Goal: Task Accomplishment & Management: Use online tool/utility

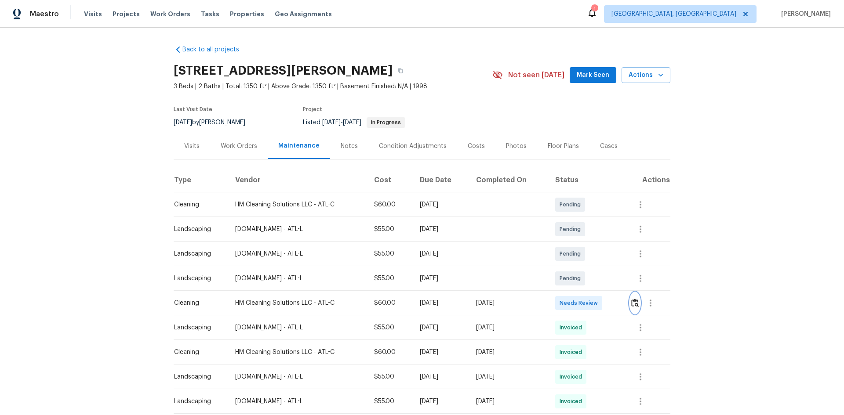
click at [636, 302] on img "button" at bounding box center [634, 303] width 7 height 8
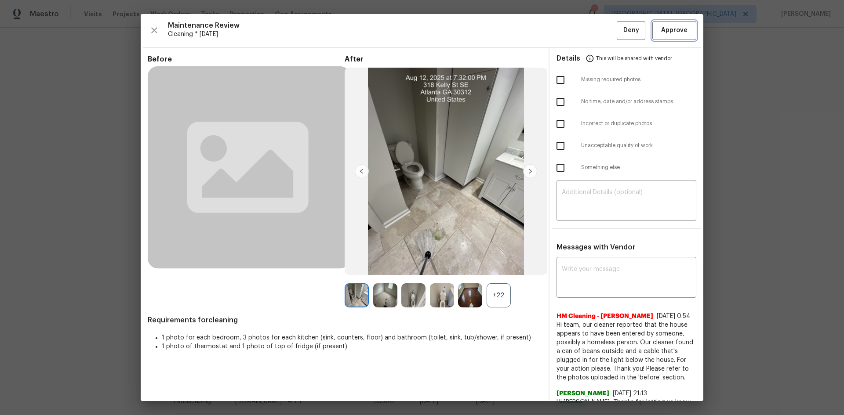
click at [672, 35] on span "Approve" at bounding box center [674, 30] width 26 height 11
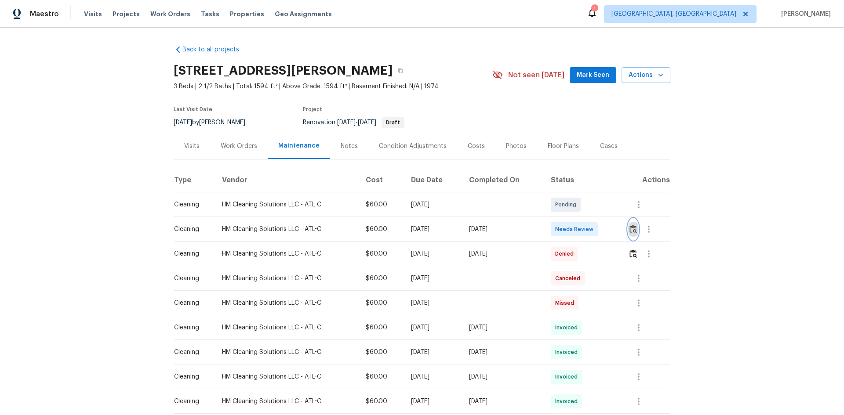
click at [600, 228] on button "button" at bounding box center [633, 229] width 10 height 21
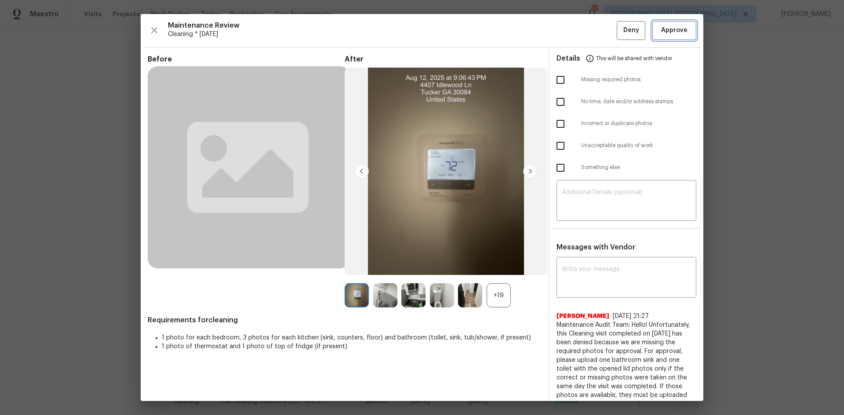
click at [600, 24] on button "Approve" at bounding box center [674, 30] width 44 height 19
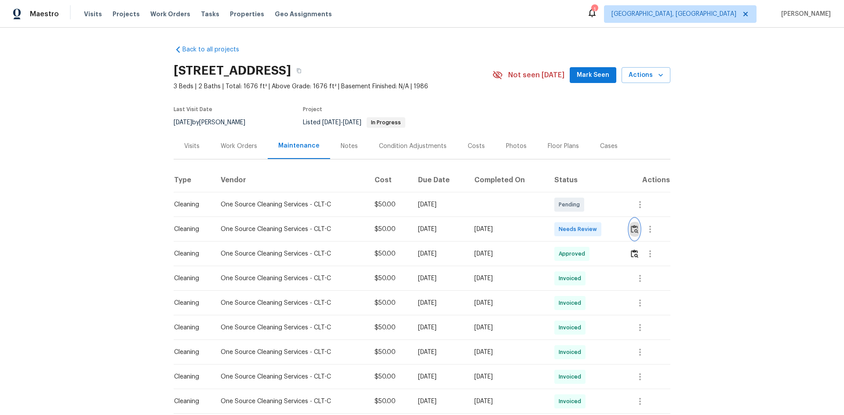
click at [600, 231] on img "button" at bounding box center [634, 229] width 7 height 8
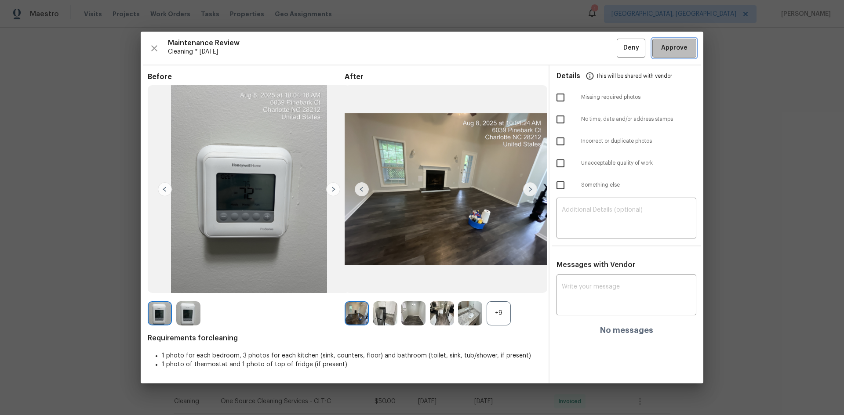
click at [600, 51] on span "Approve" at bounding box center [674, 48] width 30 height 11
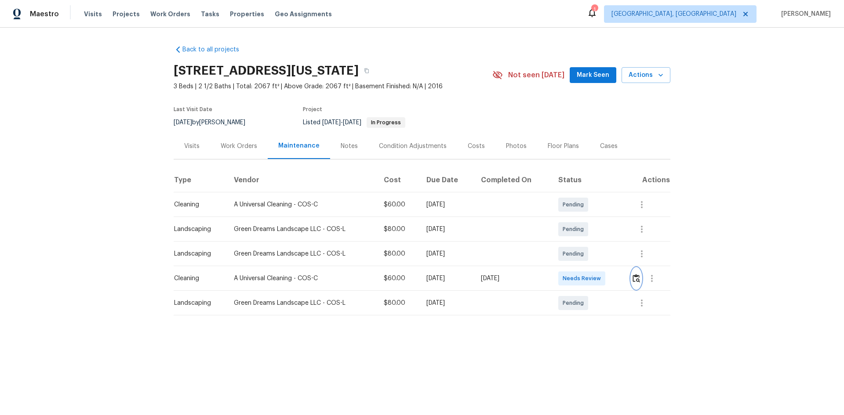
click at [633, 283] on button "button" at bounding box center [636, 278] width 10 height 21
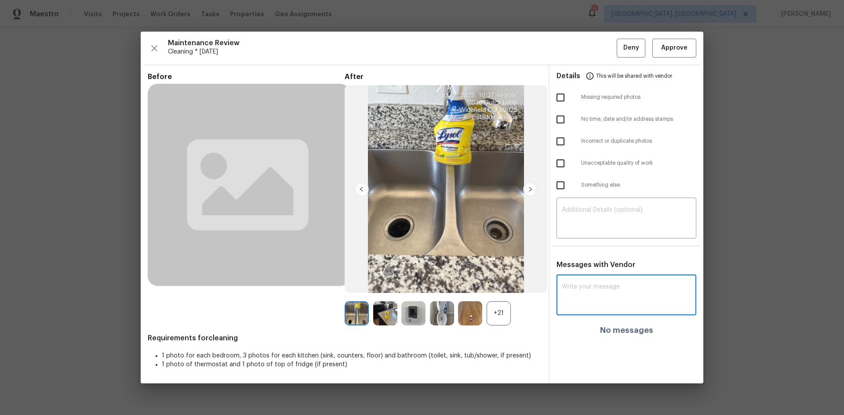
drag, startPoint x: 591, startPoint y: 295, endPoint x: 592, endPoint y: 284, distance: 11.4
click at [592, 296] on textarea at bounding box center [626, 296] width 129 height 25
paste textarea "Maintenance Audit Team: Hello! Unfortunately, this Cleaning visit completed on …"
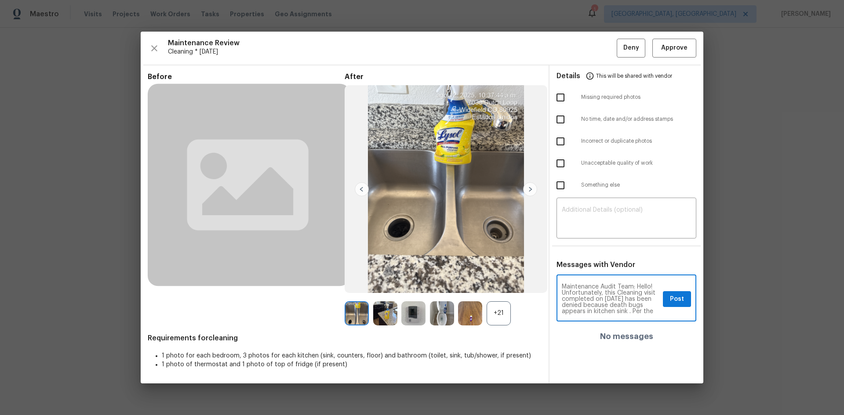
scroll to position [105, 0]
type textarea "Maintenance Audit Team: Hello! Unfortunately, this Cleaning visit completed on …"
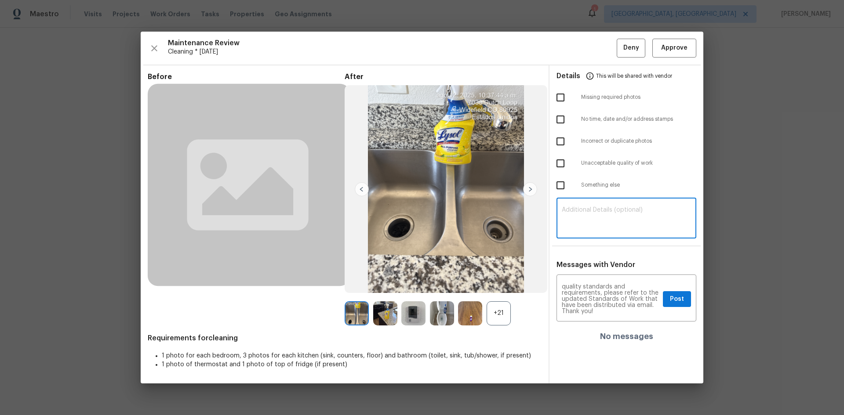
click at [614, 218] on textarea at bounding box center [626, 219] width 129 height 25
paste textarea "Maintenance Audit Team: Hello! Unfortunately, this Cleaning visit completed on …"
type textarea "Maintenance Audit Team: Hello! Unfortunately, this Cleaning visit completed on …"
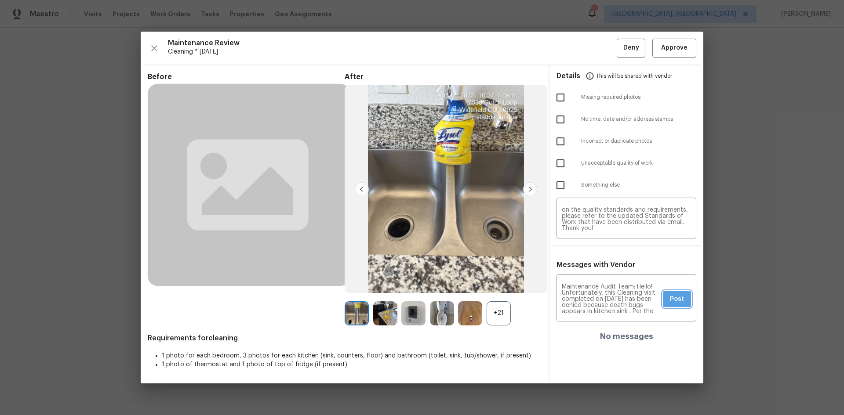
drag, startPoint x: 671, startPoint y: 297, endPoint x: 625, endPoint y: 162, distance: 142.3
click at [671, 297] on span "Post" at bounding box center [677, 299] width 14 height 11
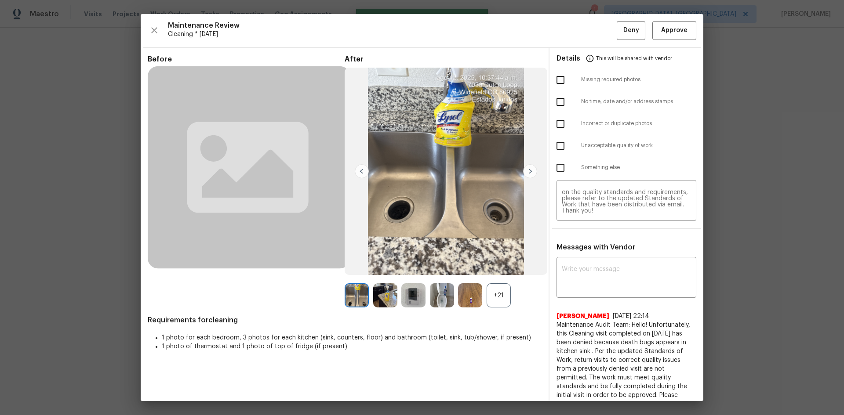
click at [555, 146] on input "checkbox" at bounding box center [560, 146] width 18 height 18
checkbox input "true"
click at [634, 27] on button "Deny" at bounding box center [631, 30] width 29 height 19
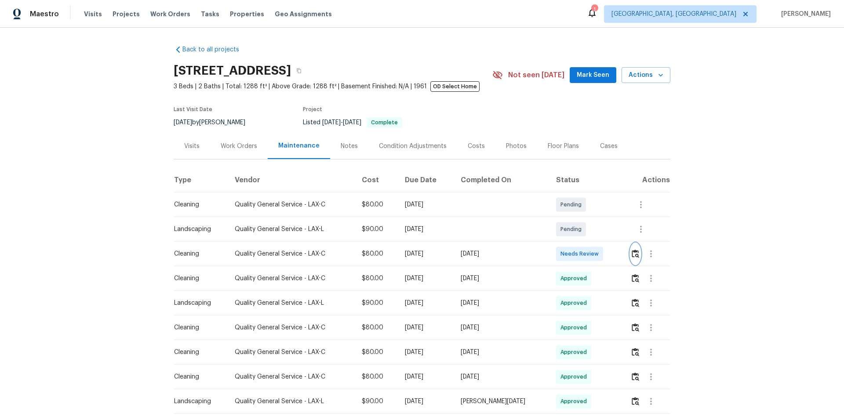
click at [600, 250] on img "button" at bounding box center [634, 254] width 7 height 8
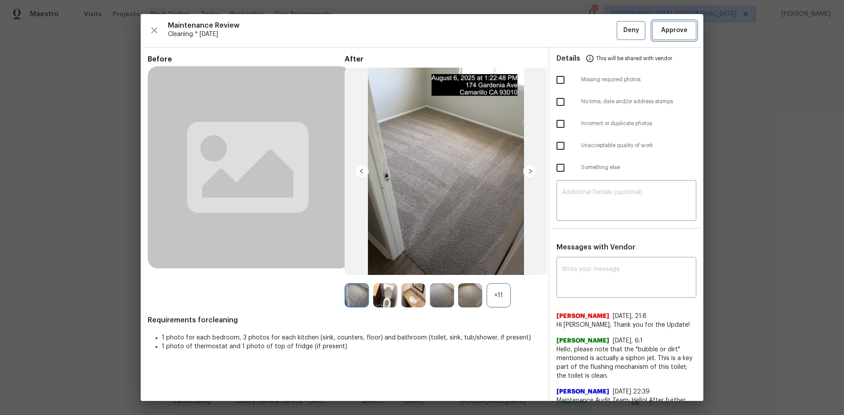
click at [600, 39] on button "Approve" at bounding box center [674, 30] width 44 height 19
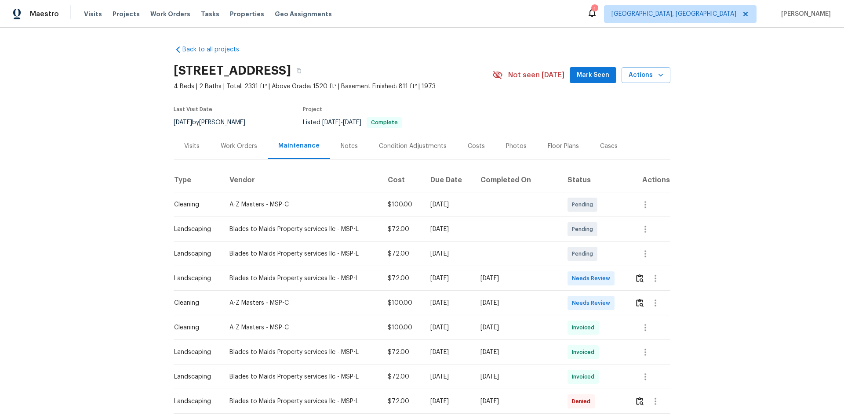
drag, startPoint x: 184, startPoint y: 302, endPoint x: 533, endPoint y: 296, distance: 349.4
click at [528, 295] on tr "Cleaning A-Z Masters - MSP-C $100.00 Tue, Aug 12 2025 Tue, Aug 12 2025 Needs Re…" at bounding box center [422, 303] width 497 height 25
click at [636, 302] on img "button" at bounding box center [639, 303] width 7 height 8
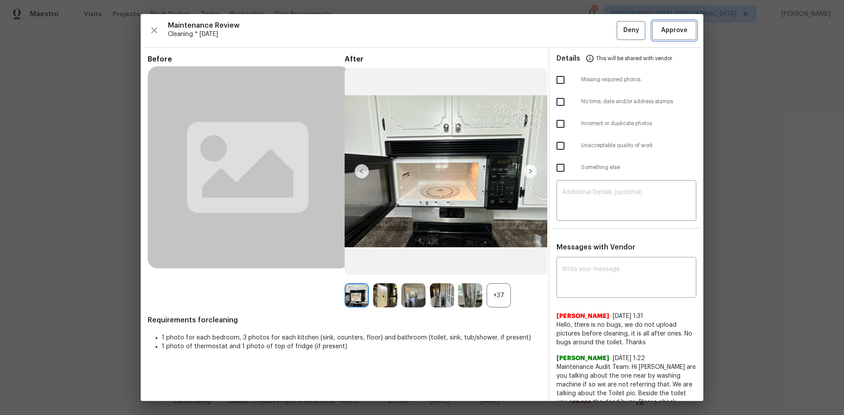
click at [661, 29] on span "Approve" at bounding box center [674, 30] width 26 height 11
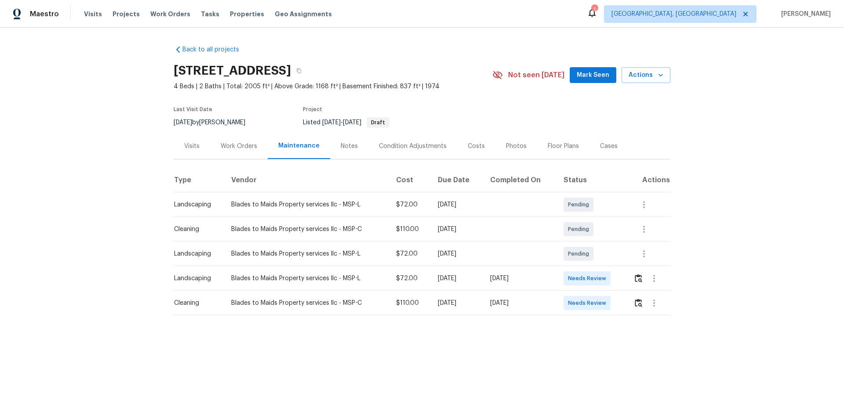
drag, startPoint x: 183, startPoint y: 301, endPoint x: 561, endPoint y: 301, distance: 378.3
click at [561, 301] on tr "Cleaning Blades to Maids Property services llc - MSP-C $110.00 Tue, Aug 12 2025…" at bounding box center [422, 303] width 497 height 25
click at [636, 304] on img "button" at bounding box center [638, 303] width 7 height 8
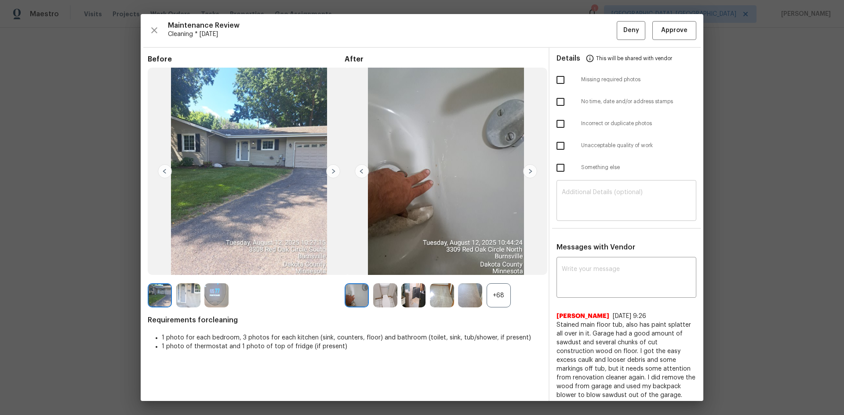
scroll to position [6, 0]
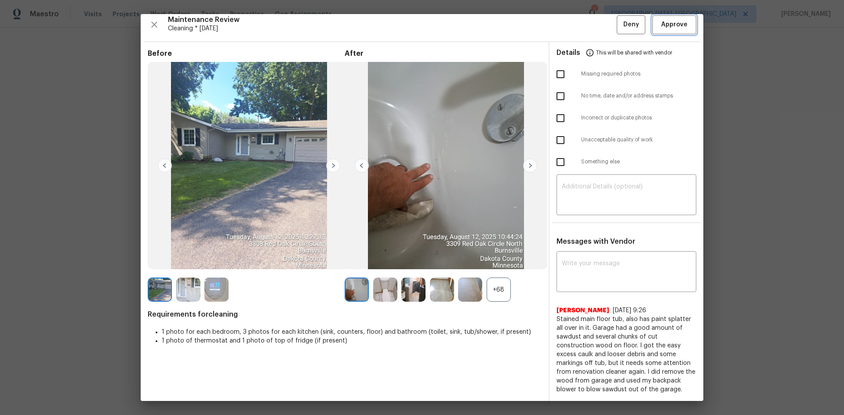
click at [667, 25] on span "Approve" at bounding box center [674, 24] width 26 height 11
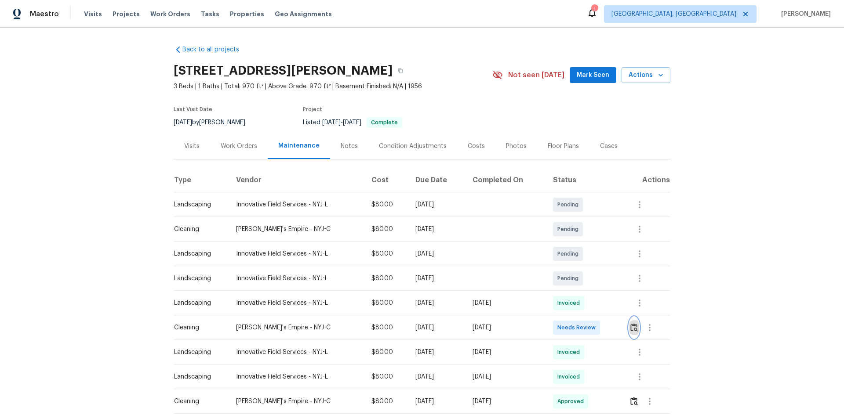
click at [600, 278] on img "button" at bounding box center [633, 327] width 7 height 8
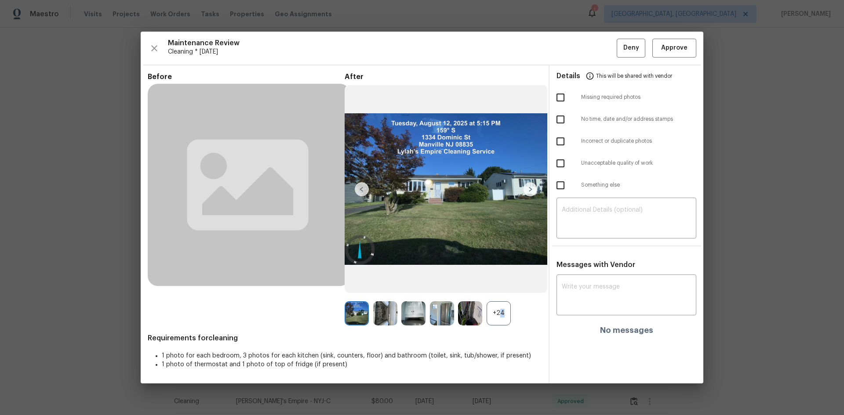
click at [498, 278] on div "+24" at bounding box center [498, 313] width 24 height 24
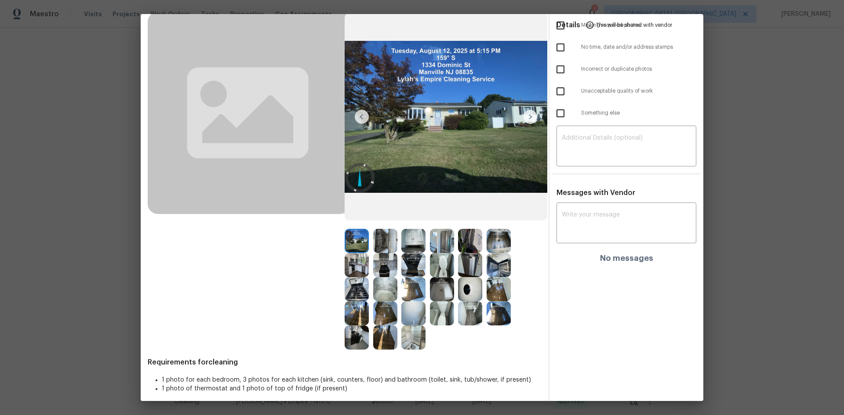
scroll to position [61, 0]
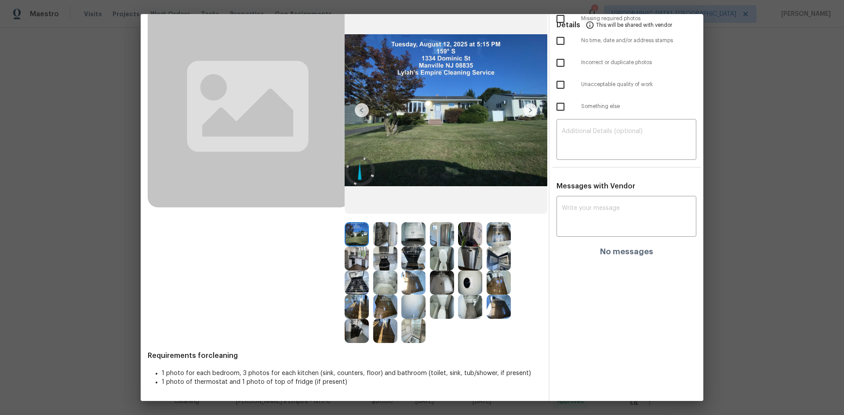
click at [420, 278] on img at bounding box center [413, 331] width 24 height 24
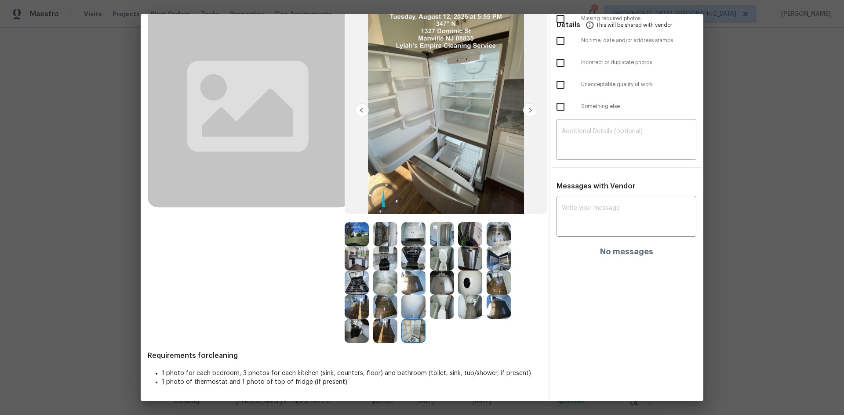
click at [380, 278] on img at bounding box center [385, 331] width 24 height 24
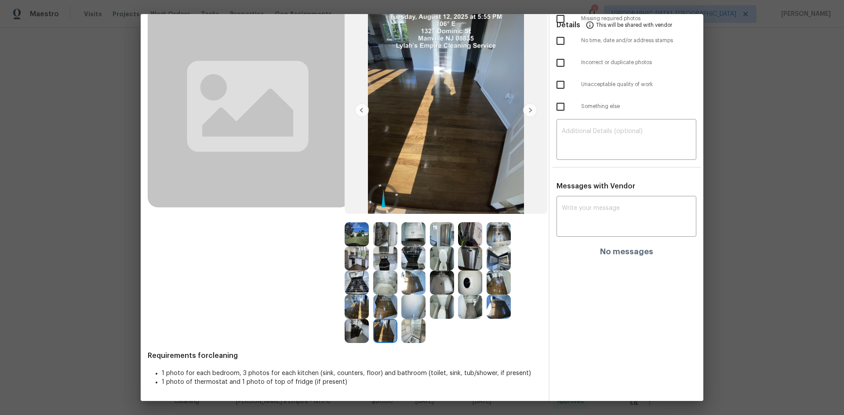
click at [430, 278] on img at bounding box center [442, 331] width 24 height 24
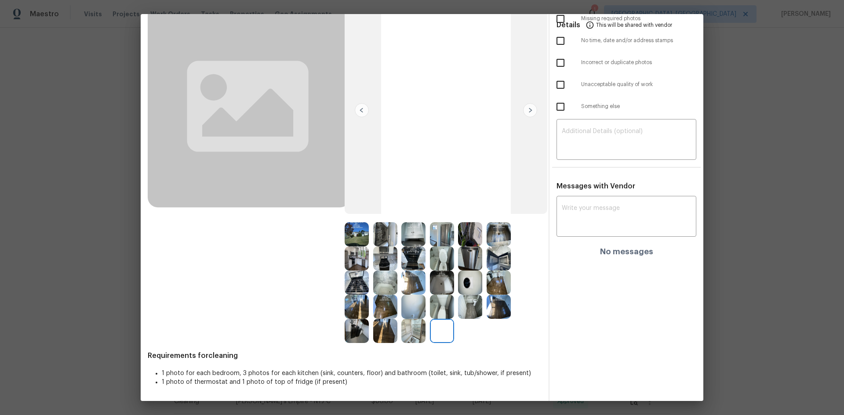
click at [463, 278] on img at bounding box center [470, 331] width 24 height 24
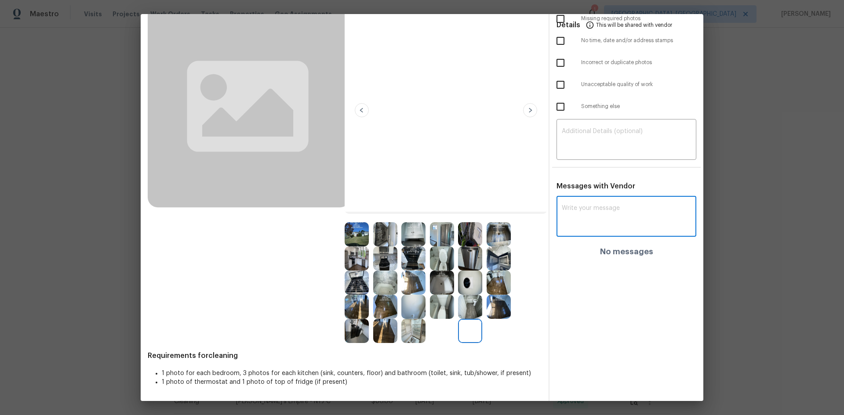
click at [585, 215] on textarea at bounding box center [626, 217] width 129 height 25
paste textarea "Maintenance Audit Team: Hello! Unfortunately, this cleaning visit completed on …"
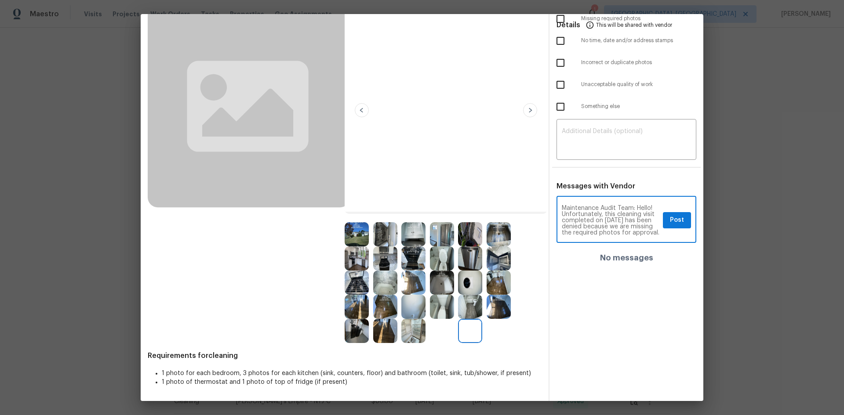
scroll to position [117, 0]
type textarea "Maintenance Audit Team: Hello! Unfortunately, this cleaning visit completed on …"
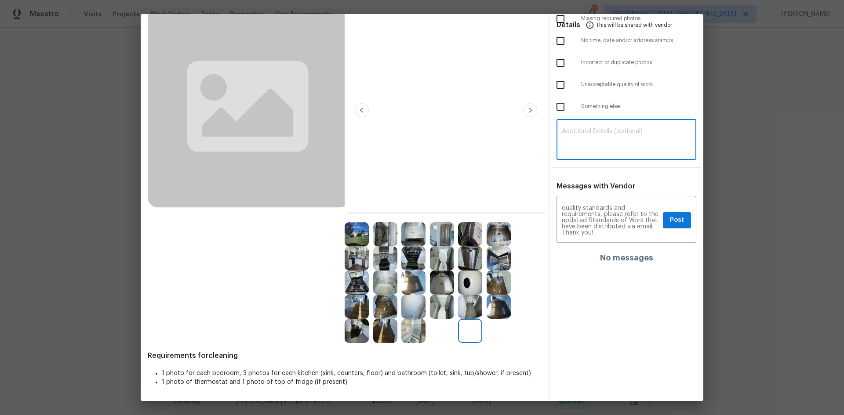
click at [595, 144] on textarea at bounding box center [626, 140] width 129 height 25
paste textarea "Maintenance Audit Team: Hello! Unfortunately, this cleaning visit completed on …"
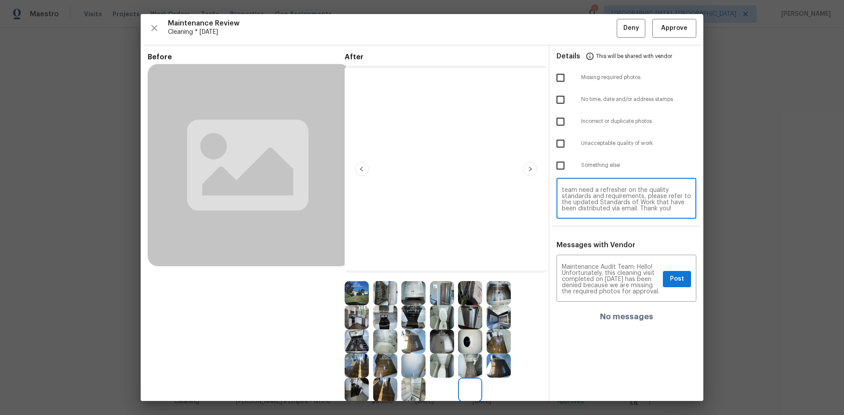
scroll to position [0, 0]
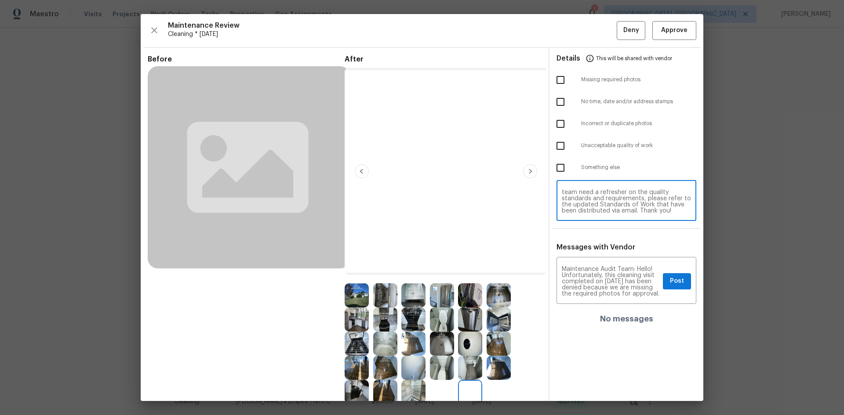
type textarea "Maintenance Audit Team: Hello! Unfortunately, this cleaning visit completed on …"
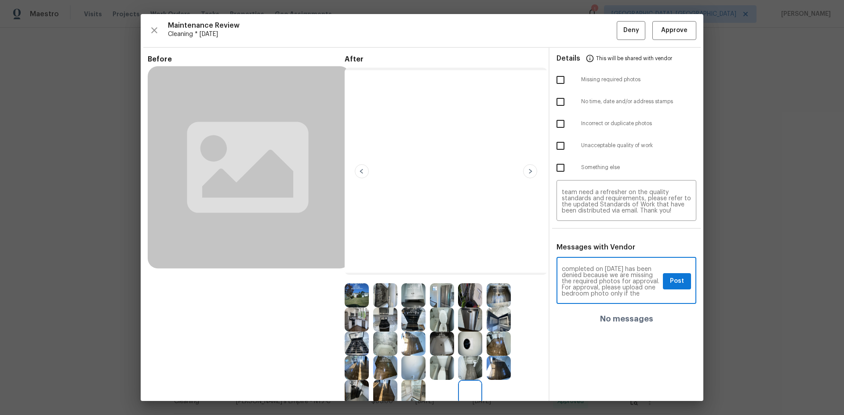
scroll to position [18, 0]
click at [600, 278] on span "Post" at bounding box center [677, 281] width 14 height 11
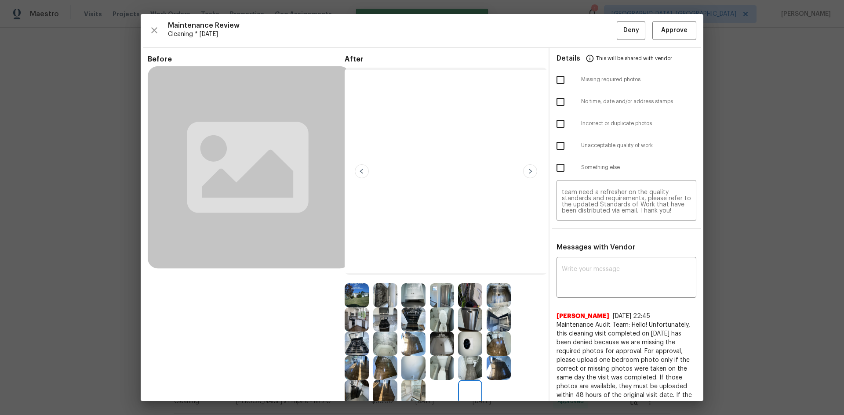
scroll to position [0, 0]
click at [558, 77] on input "checkbox" at bounding box center [560, 80] width 18 height 18
checkbox input "true"
click at [600, 34] on span "Deny" at bounding box center [631, 30] width 16 height 11
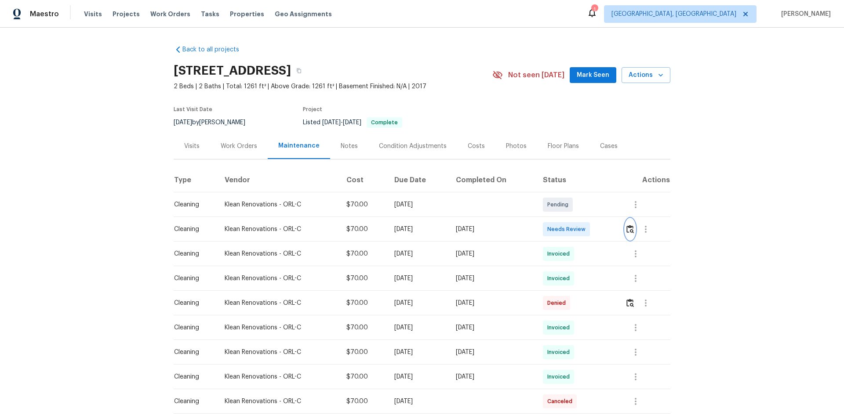
click at [629, 229] on img "button" at bounding box center [629, 229] width 7 height 8
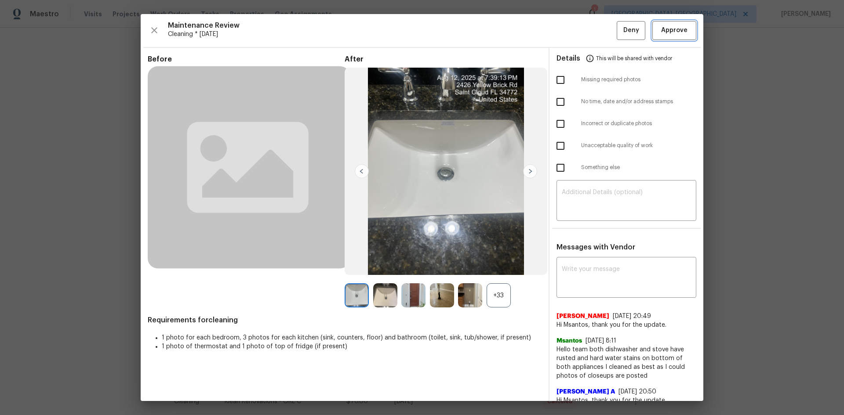
click at [673, 33] on span "Approve" at bounding box center [674, 30] width 26 height 11
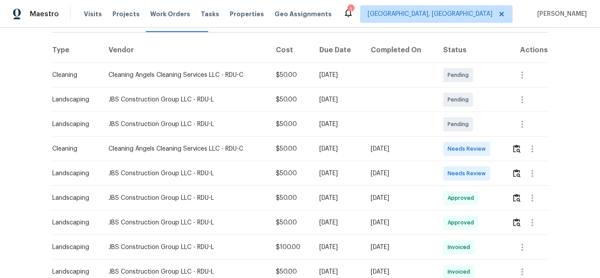
scroll to position [132, 0]
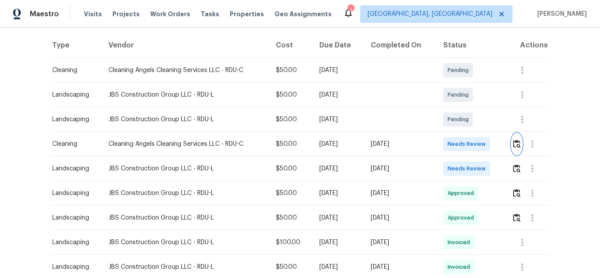
click at [516, 141] on img "button" at bounding box center [516, 144] width 7 height 8
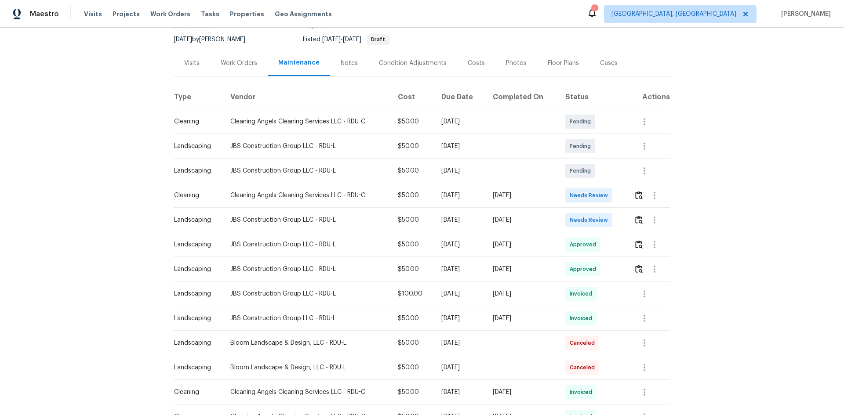
scroll to position [88, 0]
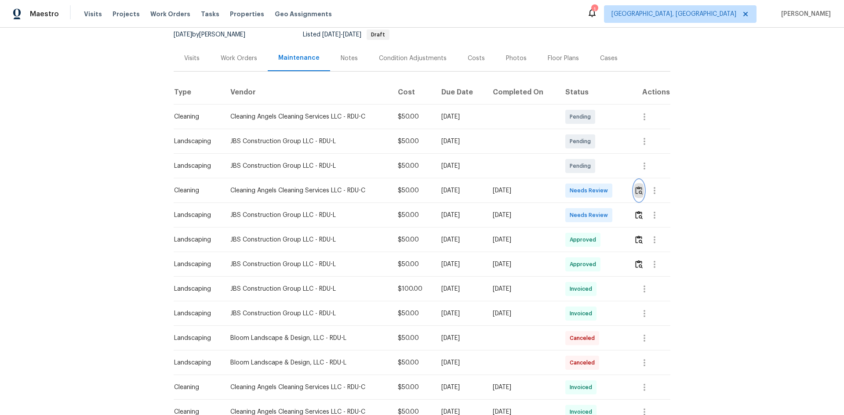
click at [600, 189] on img "button" at bounding box center [638, 190] width 7 height 8
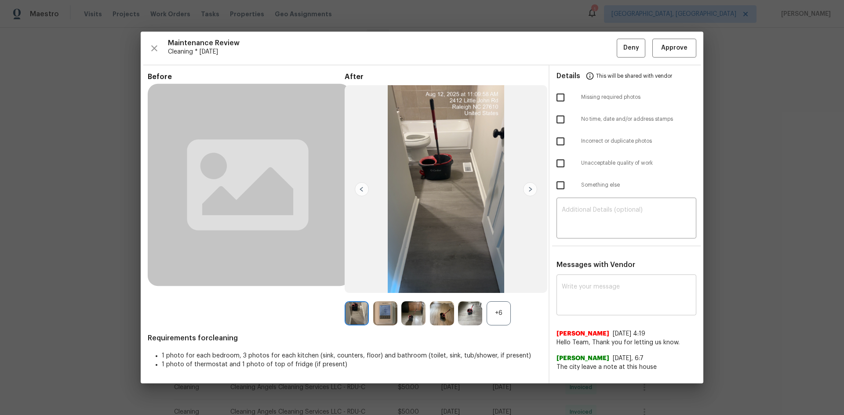
click at [600, 278] on textarea at bounding box center [626, 296] width 129 height 25
paste textarea "Maintenance Audit Team: Hello! Unfortunately, this cleaning visit completed on …"
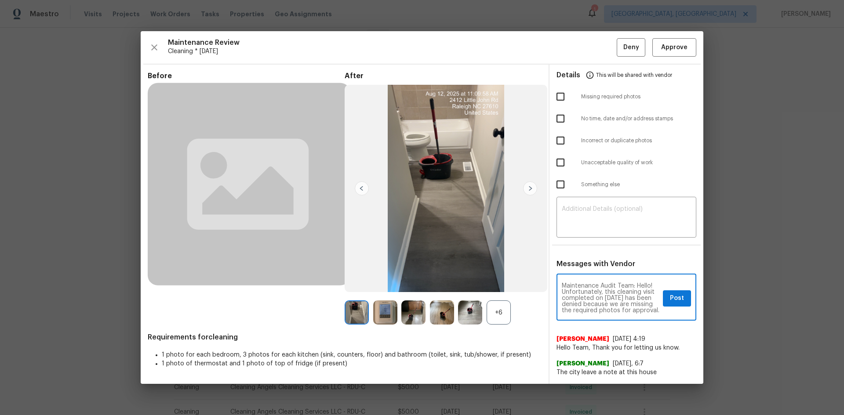
scroll to position [135, 0]
type textarea "Maintenance Audit Team: Hello! Unfortunately, this cleaning visit completed on …"
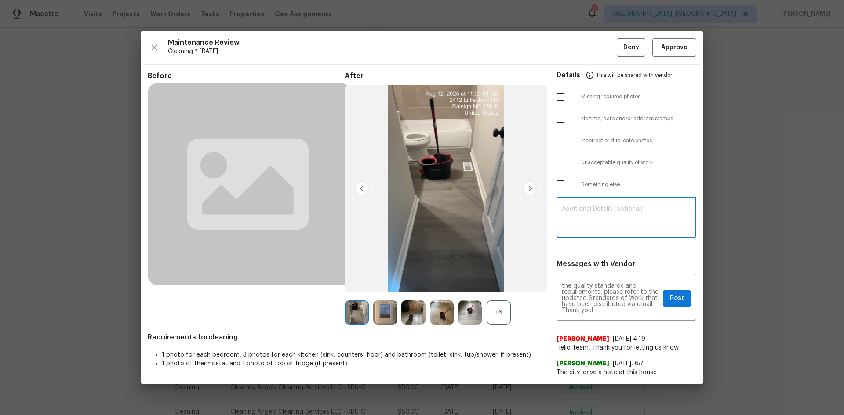
click at [600, 225] on textarea at bounding box center [626, 218] width 129 height 25
paste textarea "Maintenance Audit Team: Hello! Unfortunately, this cleaning visit completed on …"
type textarea "Maintenance Audit Team: Hello! Unfortunately, this cleaning visit completed on …"
click at [600, 278] on span "Post" at bounding box center [677, 298] width 14 height 11
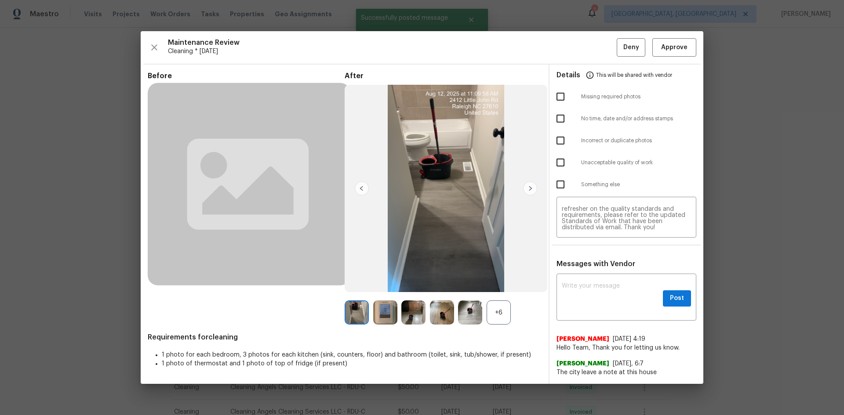
click at [559, 95] on ul "Details This will be shared with vendor Missing required photos No time, date a…" at bounding box center [626, 132] width 154 height 134
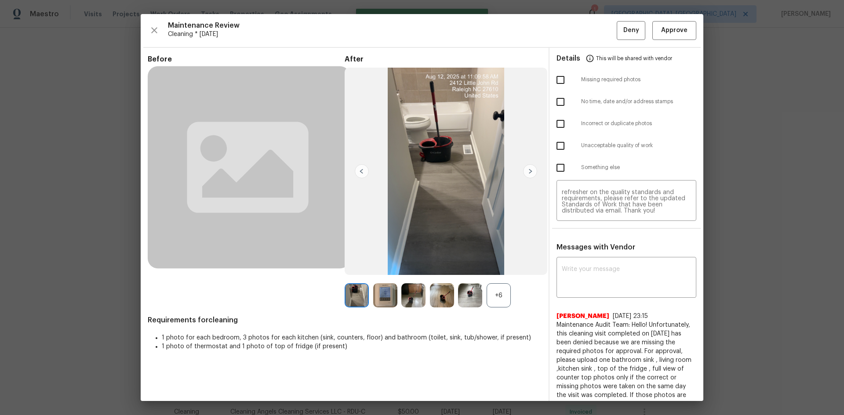
click at [562, 79] on input "checkbox" at bounding box center [560, 80] width 18 height 18
checkbox input "true"
click at [600, 40] on button "Deny" at bounding box center [631, 30] width 29 height 19
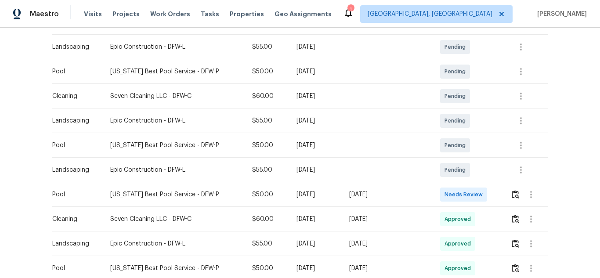
scroll to position [176, 0]
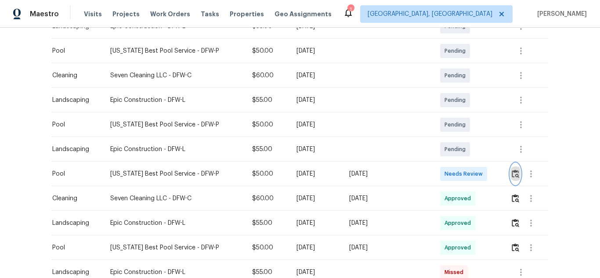
click at [515, 170] on button "button" at bounding box center [516, 173] width 10 height 21
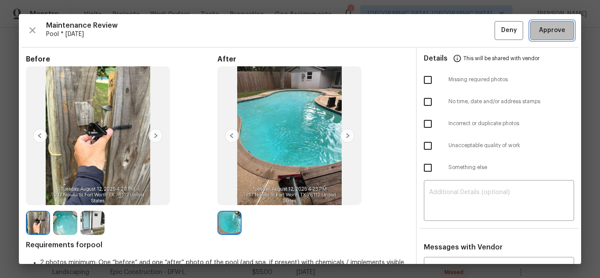
drag, startPoint x: 544, startPoint y: 33, endPoint x: 507, endPoint y: 33, distance: 37.8
click at [543, 33] on span "Approve" at bounding box center [552, 30] width 26 height 11
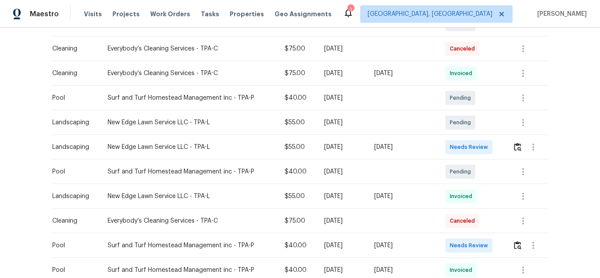
scroll to position [220, 0]
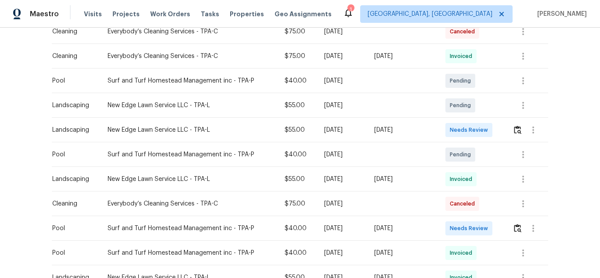
drag, startPoint x: 59, startPoint y: 230, endPoint x: 408, endPoint y: 221, distance: 349.0
click at [408, 221] on tr "Pool Surf and Turf Homestead Management inc - TPA-P $40.00 [DATE] [DATE] Needs …" at bounding box center [300, 228] width 497 height 25
click at [513, 229] on button "button" at bounding box center [518, 228] width 10 height 21
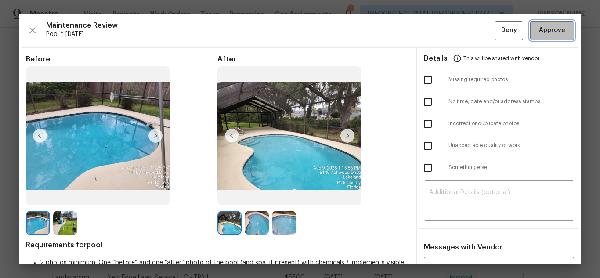
click at [539, 27] on span "Approve" at bounding box center [552, 30] width 26 height 11
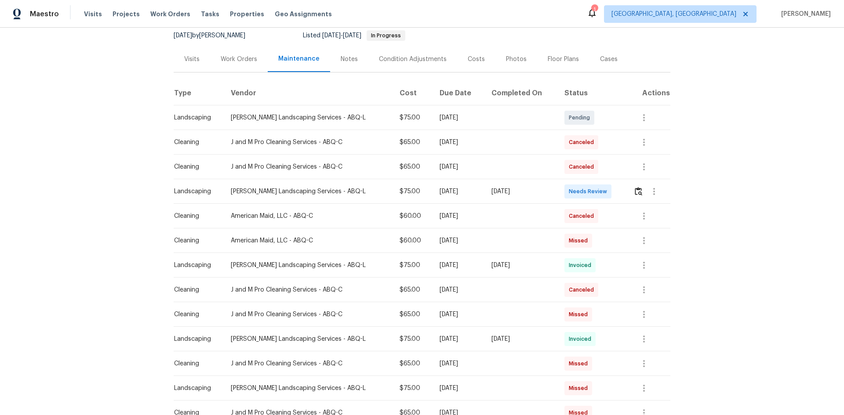
scroll to position [88, 0]
click at [600, 192] on img "button" at bounding box center [638, 190] width 7 height 8
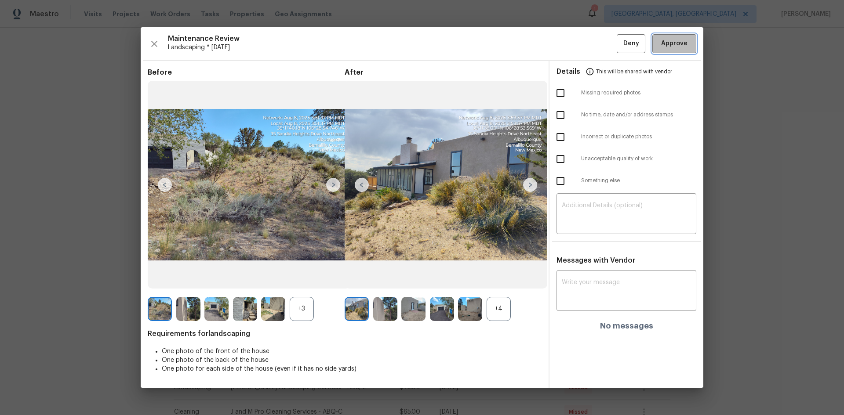
click at [600, 49] on span "Approve" at bounding box center [674, 43] width 26 height 11
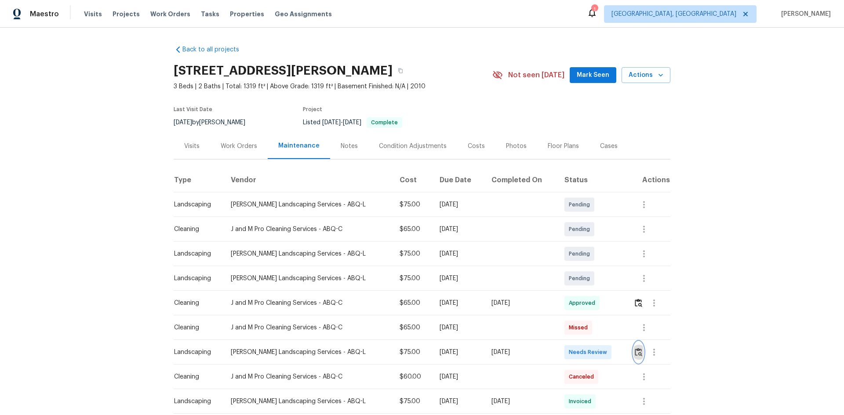
click at [600, 278] on img "button" at bounding box center [638, 352] width 7 height 8
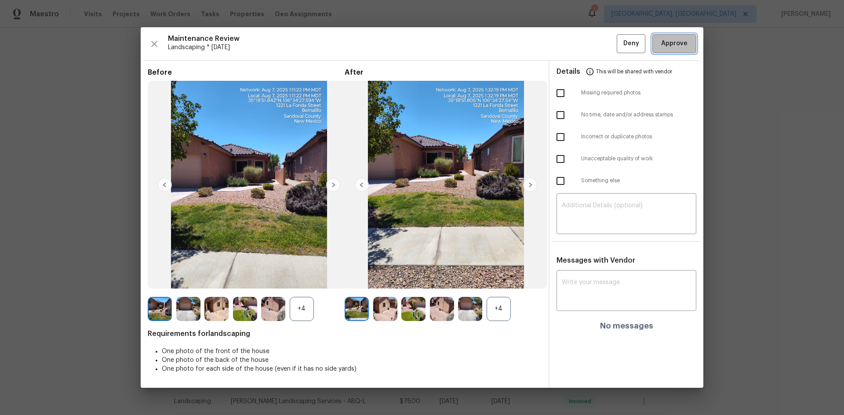
click at [600, 42] on span "Approve" at bounding box center [674, 43] width 26 height 11
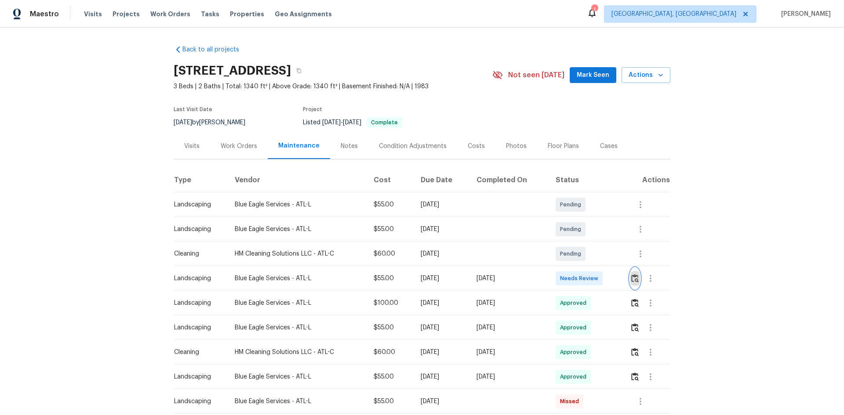
click at [600, 274] on button "button" at bounding box center [635, 278] width 10 height 21
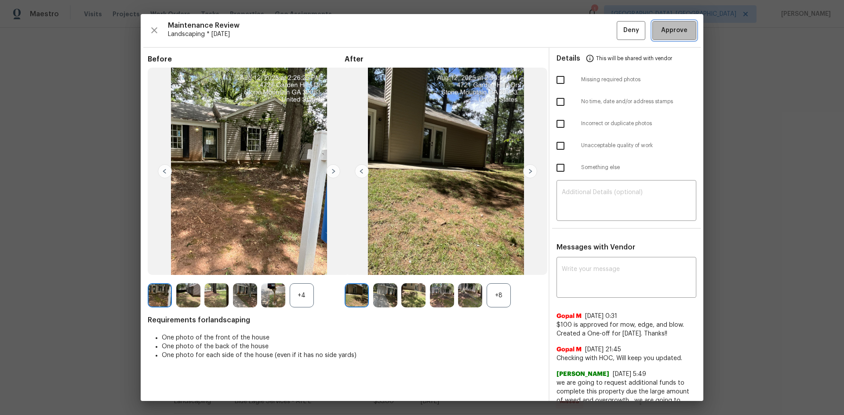
click at [600, 33] on span "Approve" at bounding box center [674, 30] width 26 height 11
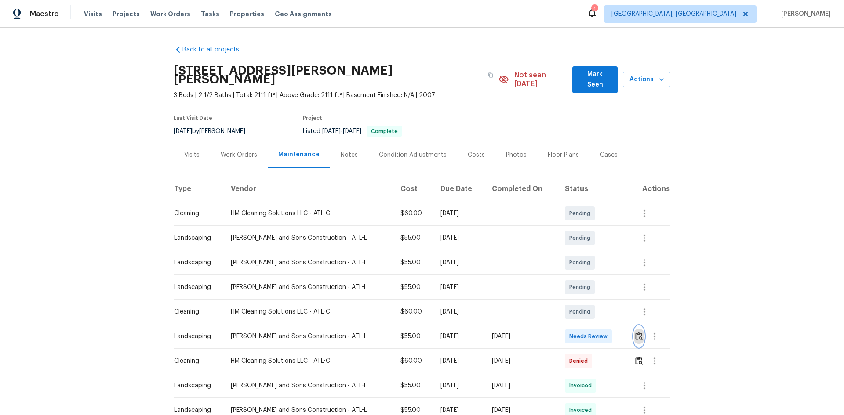
click at [600, 278] on button "button" at bounding box center [639, 336] width 10 height 21
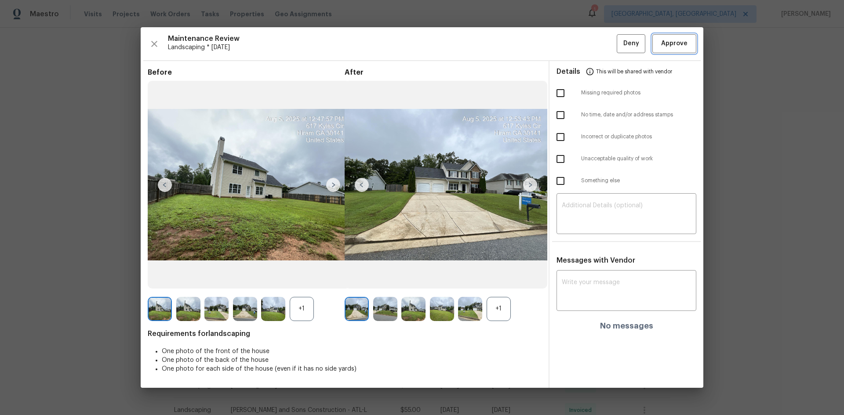
click at [600, 43] on button "Approve" at bounding box center [674, 43] width 44 height 19
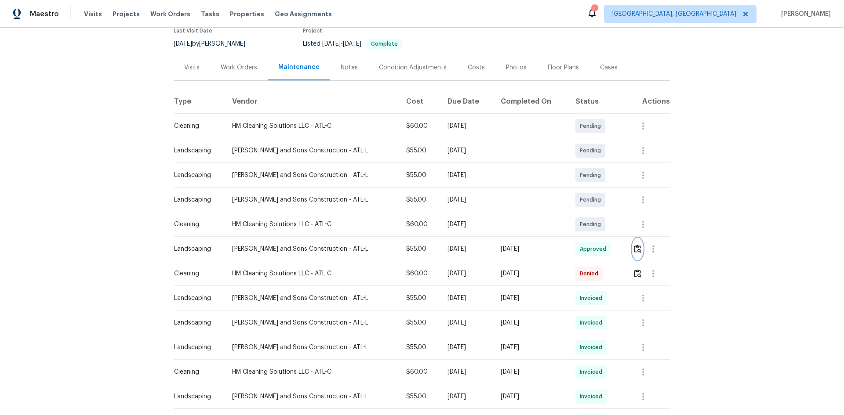
scroll to position [88, 0]
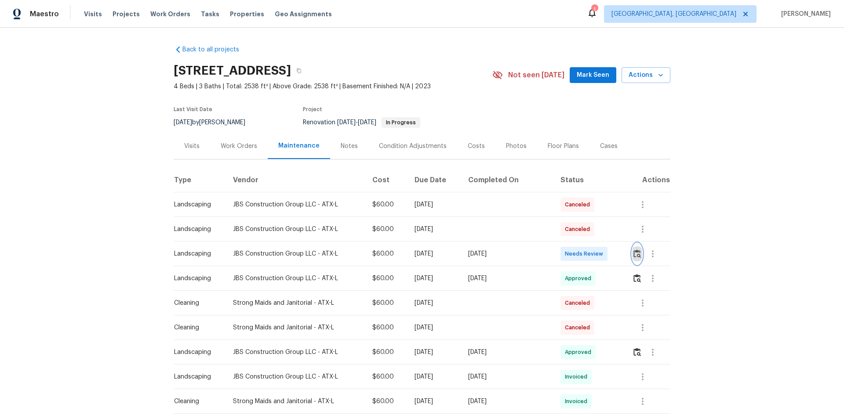
click at [634, 253] on img "button" at bounding box center [636, 254] width 7 height 8
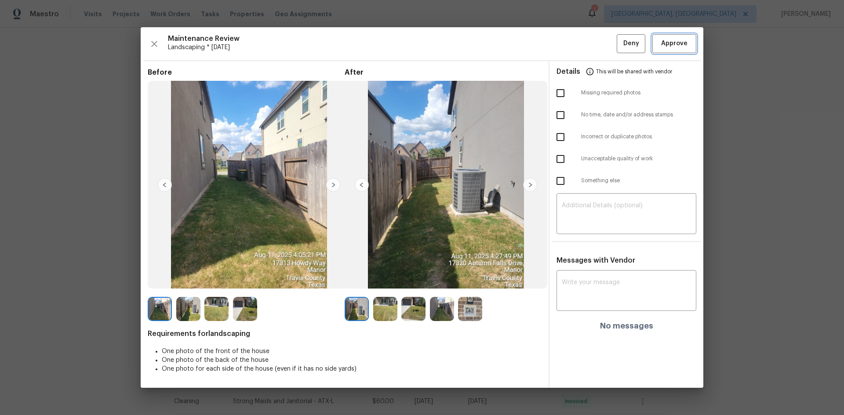
click at [681, 42] on span "Approve" at bounding box center [674, 43] width 26 height 11
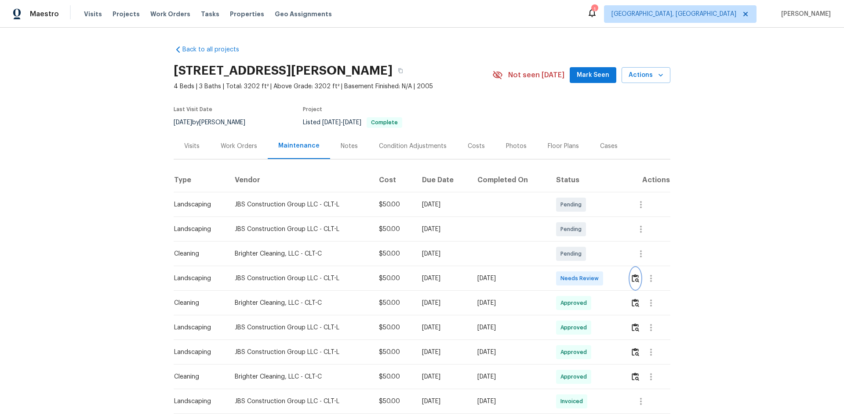
click at [600, 275] on img "button" at bounding box center [634, 278] width 7 height 8
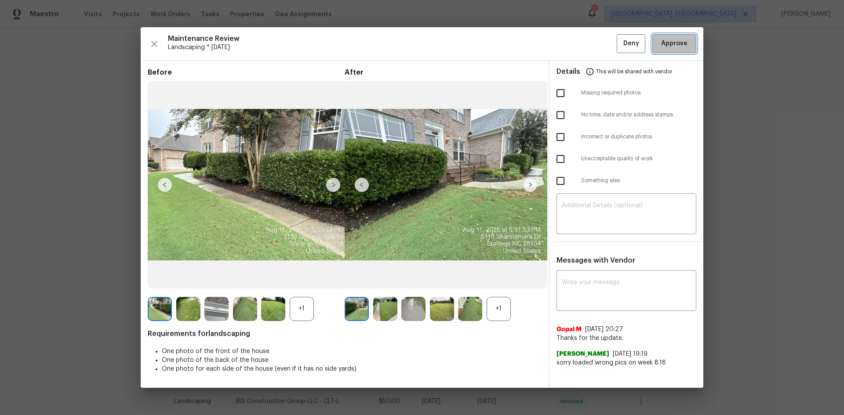
drag, startPoint x: 678, startPoint y: 43, endPoint x: 94, endPoint y: 73, distance: 585.7
click at [600, 42] on span "Approve" at bounding box center [674, 43] width 26 height 11
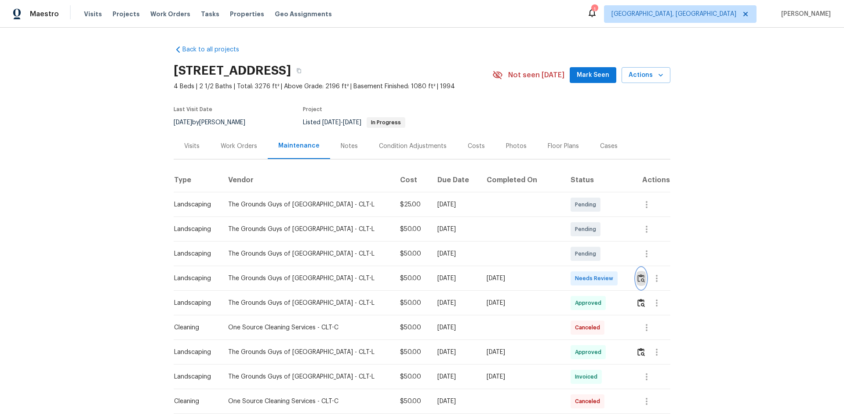
click at [600, 277] on img "button" at bounding box center [640, 278] width 7 height 8
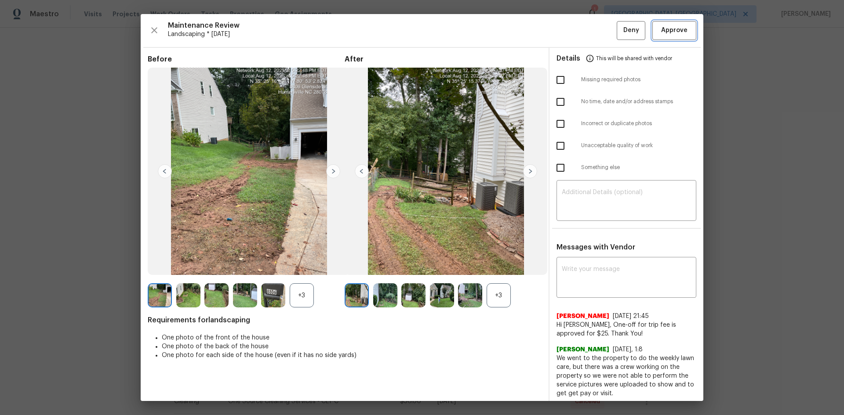
click at [600, 25] on span "Approve" at bounding box center [674, 30] width 26 height 11
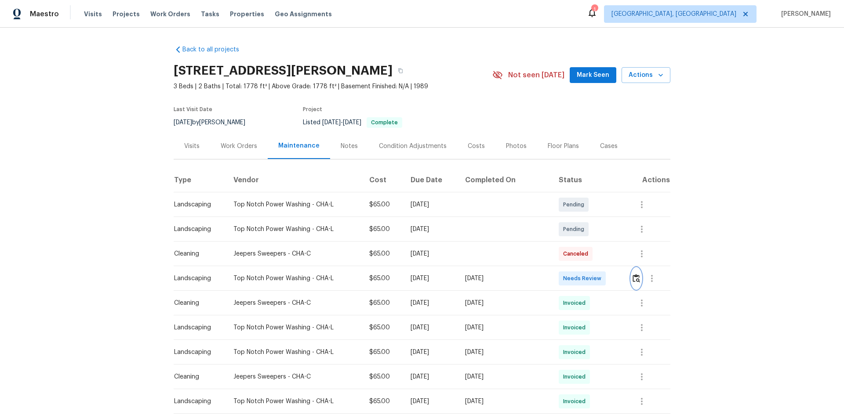
click at [632, 278] on img "button" at bounding box center [635, 278] width 7 height 8
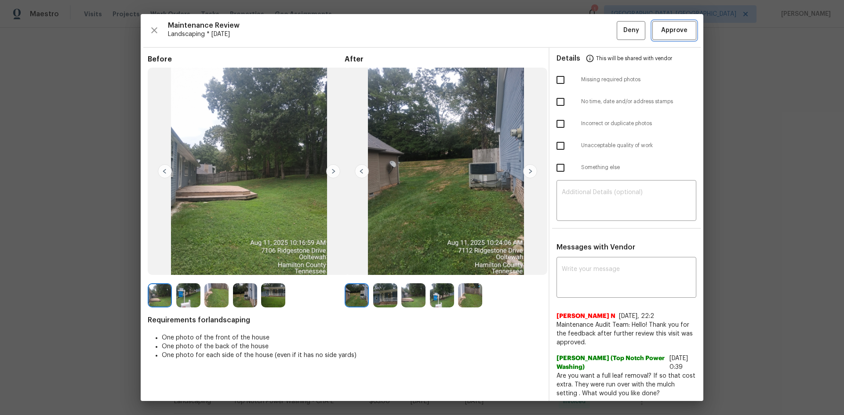
click at [677, 26] on span "Approve" at bounding box center [674, 30] width 26 height 11
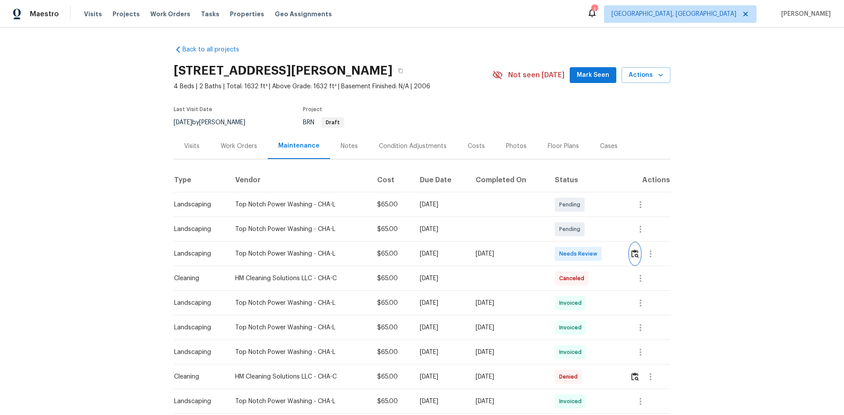
click at [600, 256] on img "button" at bounding box center [634, 254] width 7 height 8
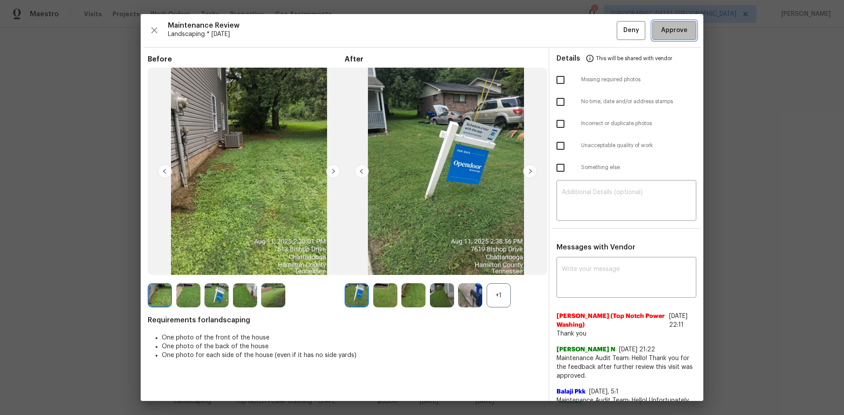
drag, startPoint x: 670, startPoint y: 34, endPoint x: 665, endPoint y: 38, distance: 6.0
click at [600, 34] on span "Approve" at bounding box center [674, 30] width 26 height 11
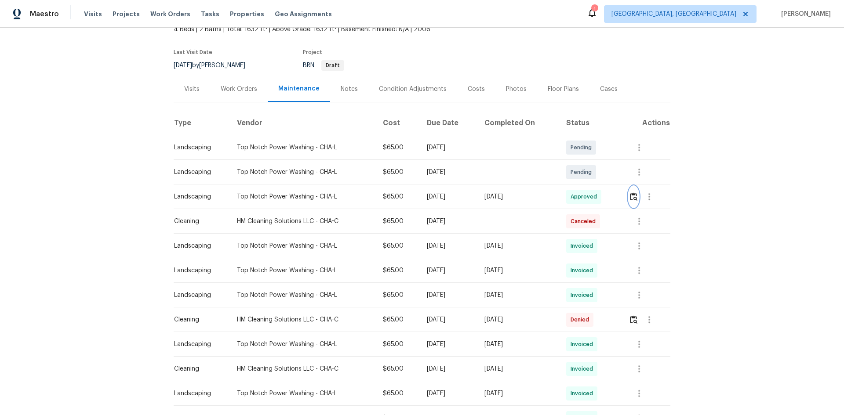
scroll to position [44, 0]
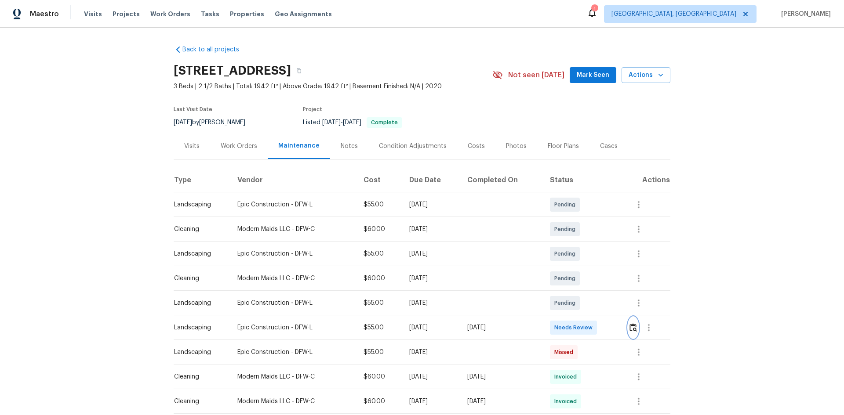
click at [600, 278] on button "button" at bounding box center [633, 327] width 10 height 21
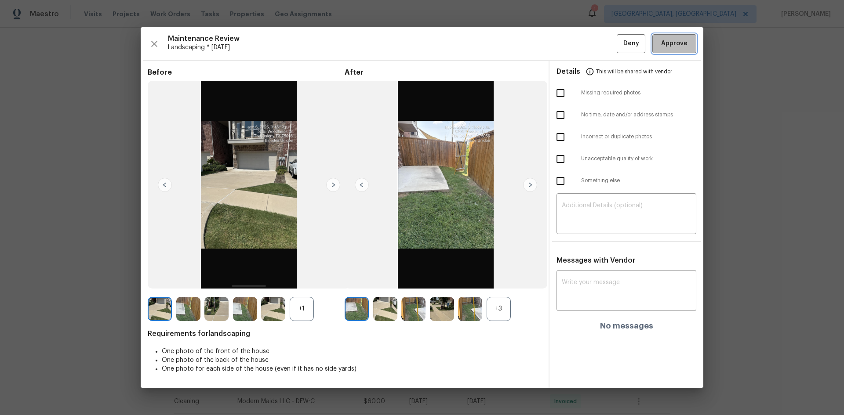
click at [600, 39] on span "Approve" at bounding box center [674, 43] width 26 height 11
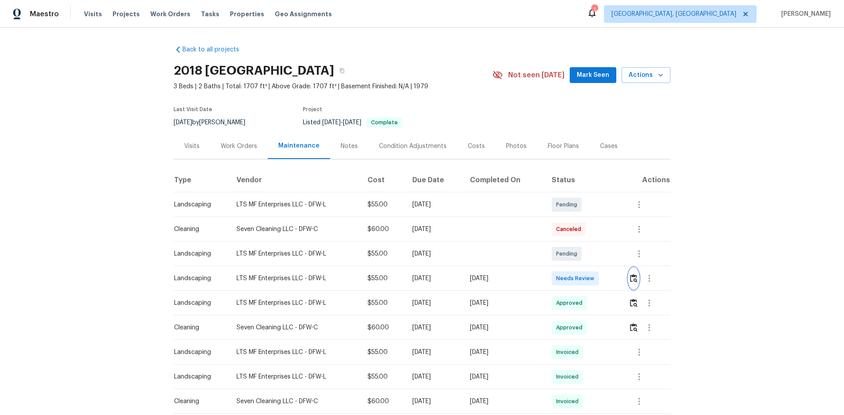
click at [600, 278] on img "button" at bounding box center [633, 278] width 7 height 8
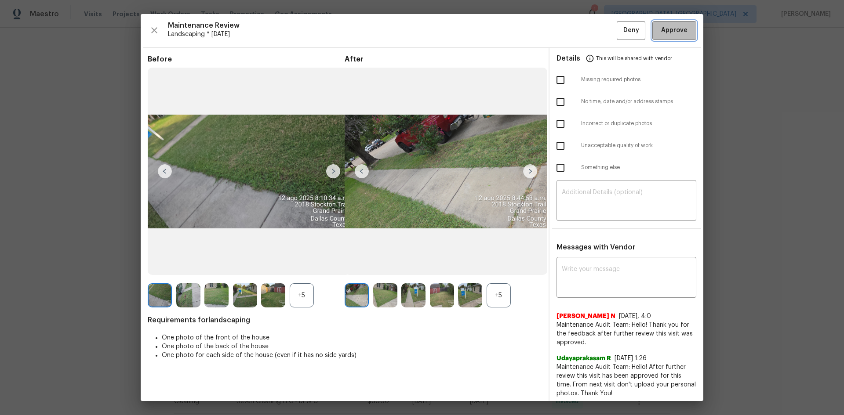
click at [600, 27] on span "Approve" at bounding box center [674, 30] width 26 height 11
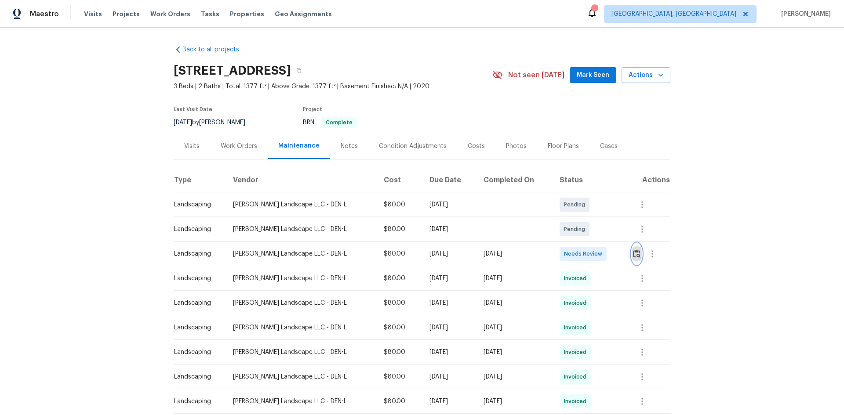
click at [600, 256] on img "button" at bounding box center [636, 254] width 7 height 8
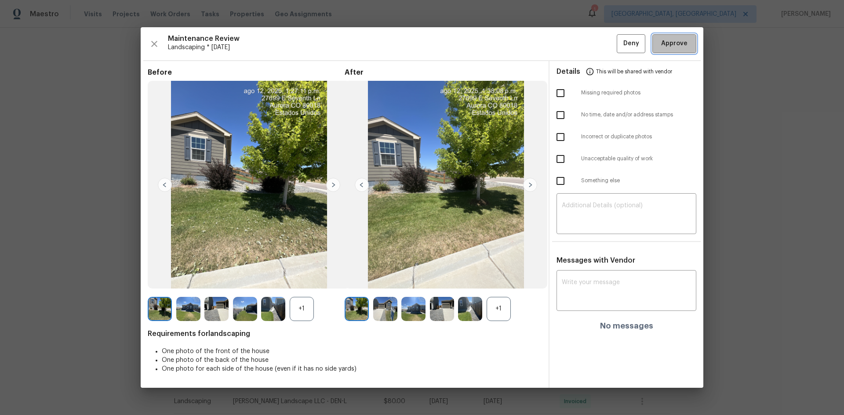
click at [600, 46] on span "Approve" at bounding box center [674, 43] width 26 height 11
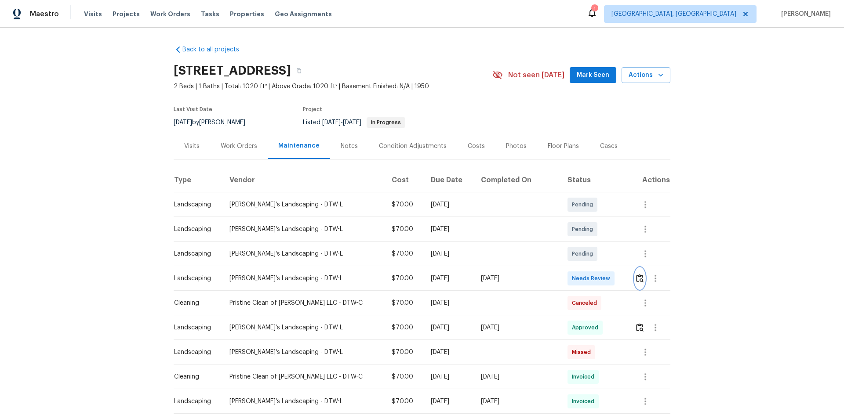
click at [600, 277] on img "button" at bounding box center [639, 278] width 7 height 8
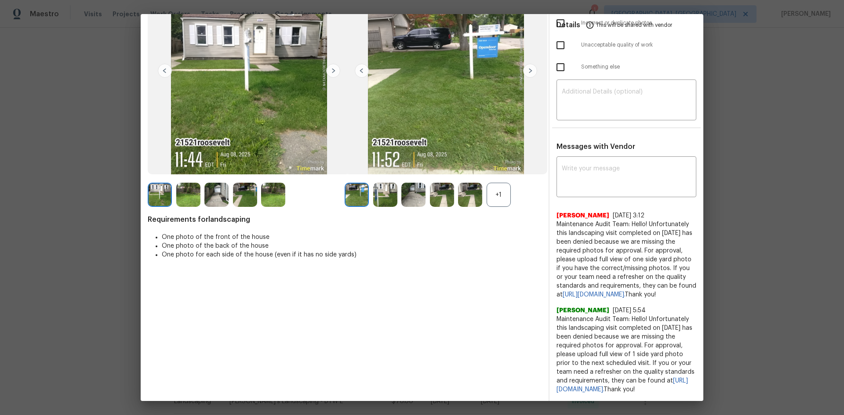
scroll to position [118, 0]
click at [600, 170] on textarea at bounding box center [626, 178] width 129 height 25
paste textarea "Maintenance Audit Team: Hello! Unfortunately, this landscaping visit completed …"
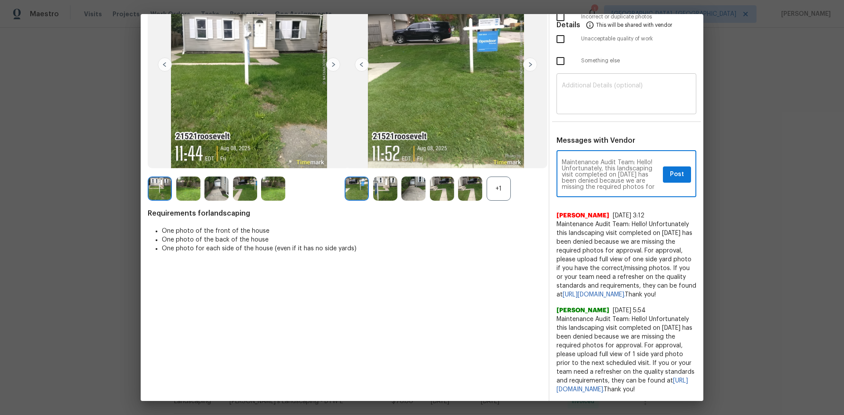
scroll to position [123, 0]
type textarea "Maintenance Audit Team: Hello! Unfortunately, this landscaping visit completed …"
click at [600, 83] on textarea at bounding box center [626, 95] width 129 height 25
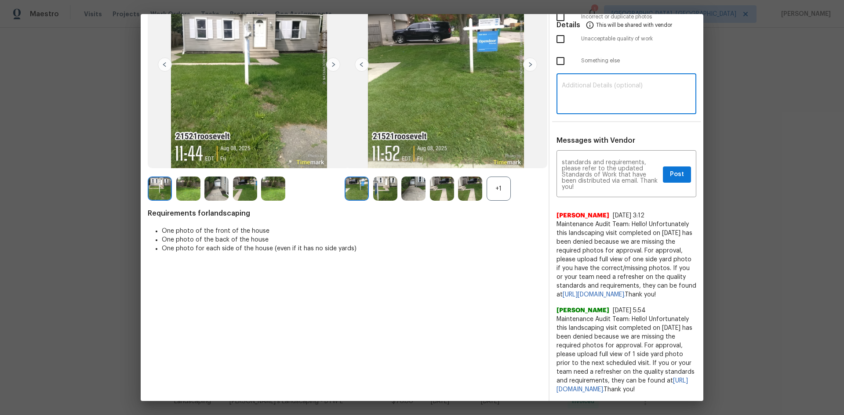
paste textarea "Maintenance Audit Team: Hello! Unfortunately, this landscaping visit completed …"
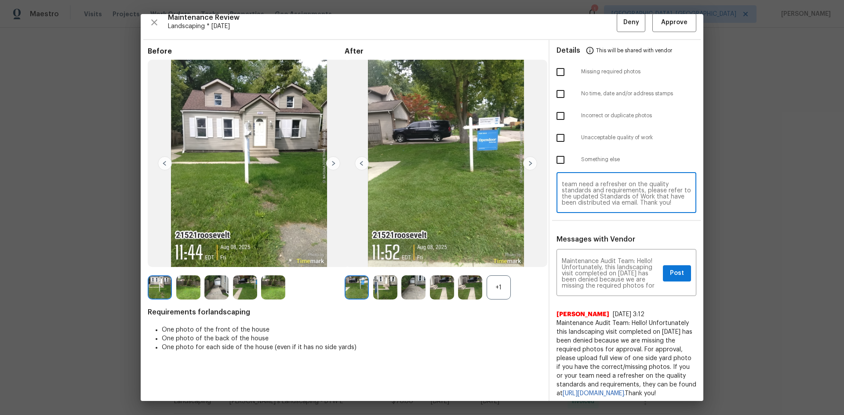
scroll to position [0, 0]
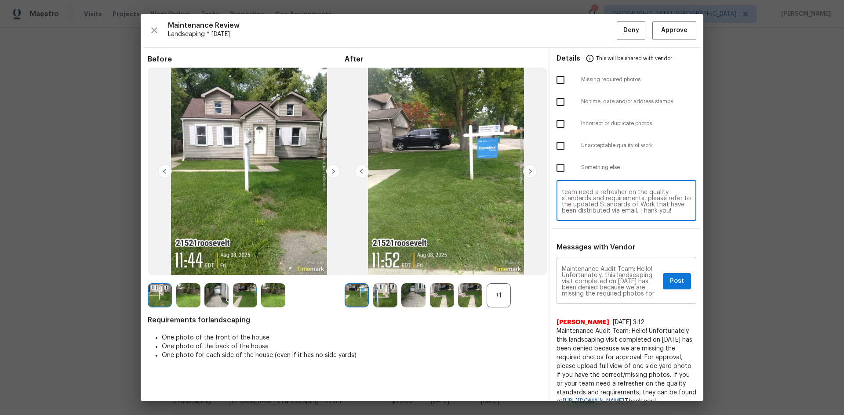
type textarea "Maintenance Audit Team: Hello! Unfortunately, this landscaping visit completed …"
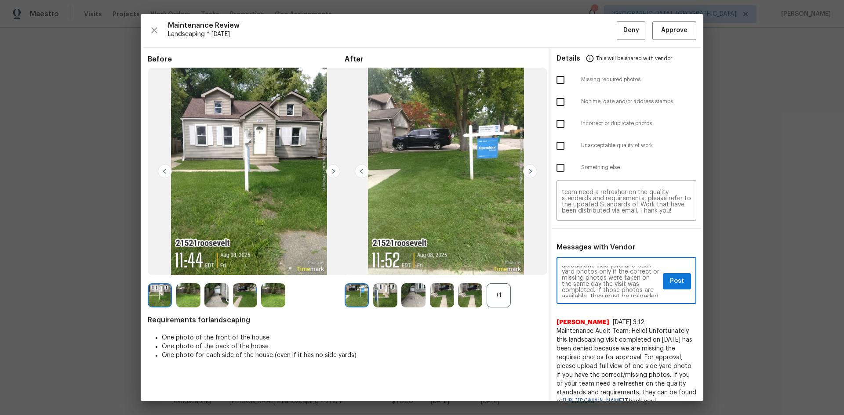
scroll to position [35, 0]
click at [600, 278] on span "Post" at bounding box center [677, 281] width 14 height 11
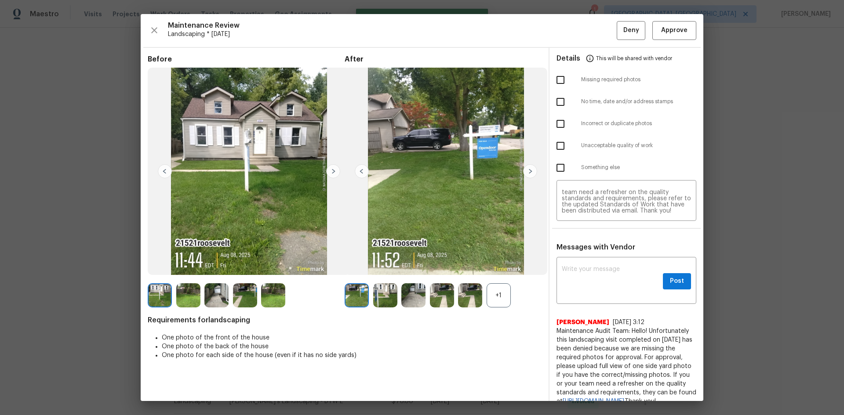
scroll to position [0, 0]
click at [551, 83] on input "checkbox" at bounding box center [560, 80] width 18 height 18
checkbox input "true"
click at [600, 34] on span "Deny" at bounding box center [631, 30] width 16 height 11
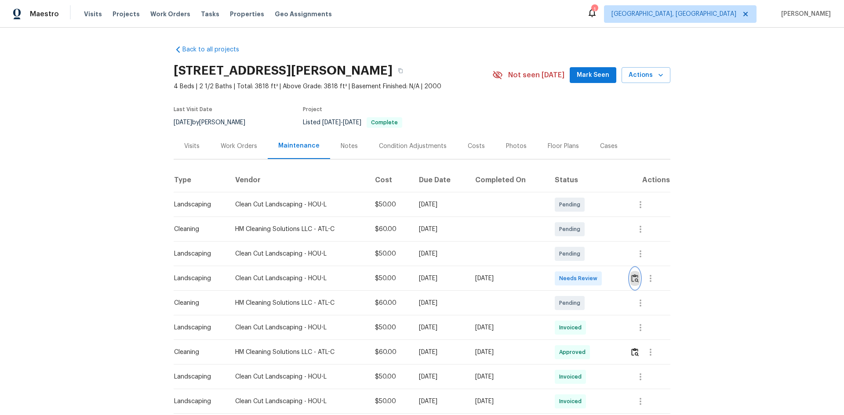
click at [600, 278] on img "button" at bounding box center [634, 278] width 7 height 8
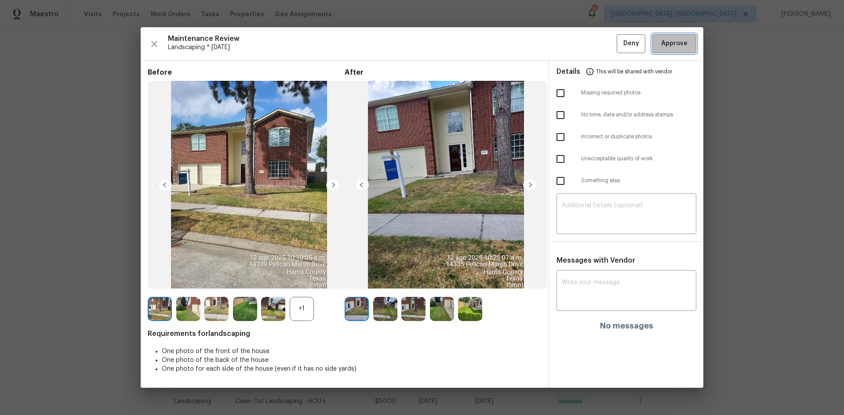
drag, startPoint x: 667, startPoint y: 45, endPoint x: 674, endPoint y: 45, distance: 7.0
click at [600, 45] on span "Approve" at bounding box center [674, 43] width 30 height 11
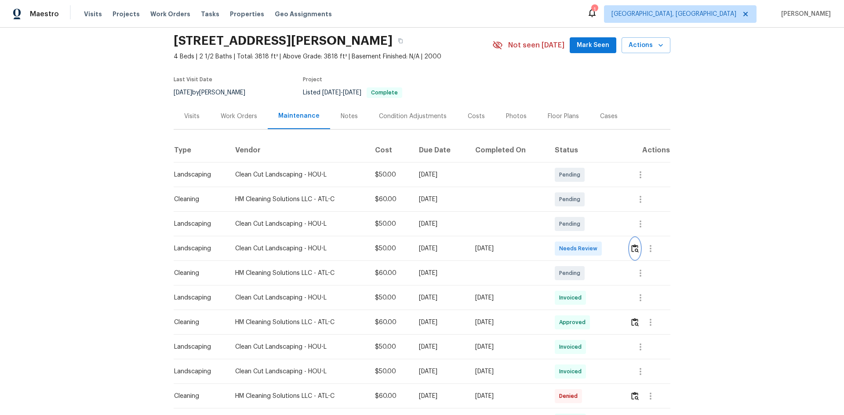
scroll to position [44, 0]
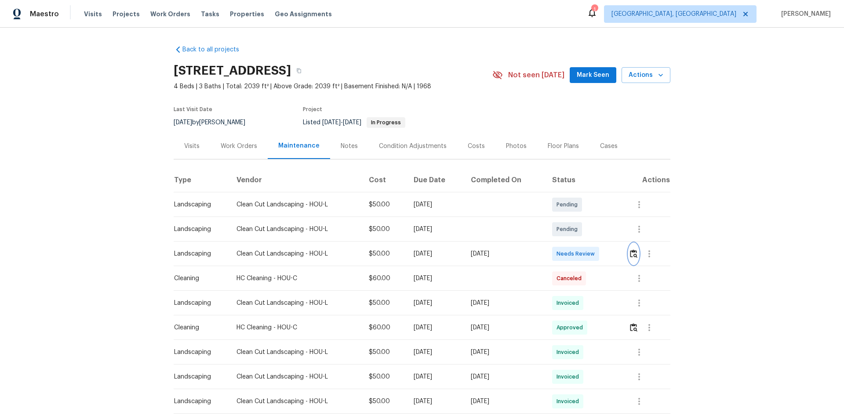
click at [600, 254] on img "button" at bounding box center [633, 254] width 7 height 8
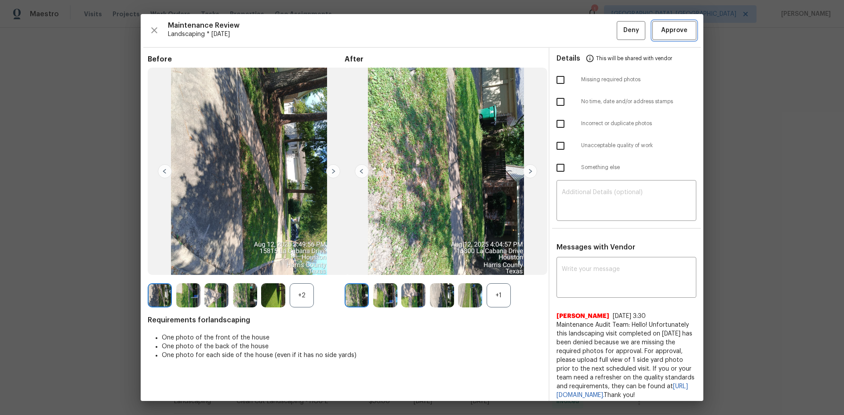
click at [600, 37] on button "Approve" at bounding box center [674, 30] width 44 height 19
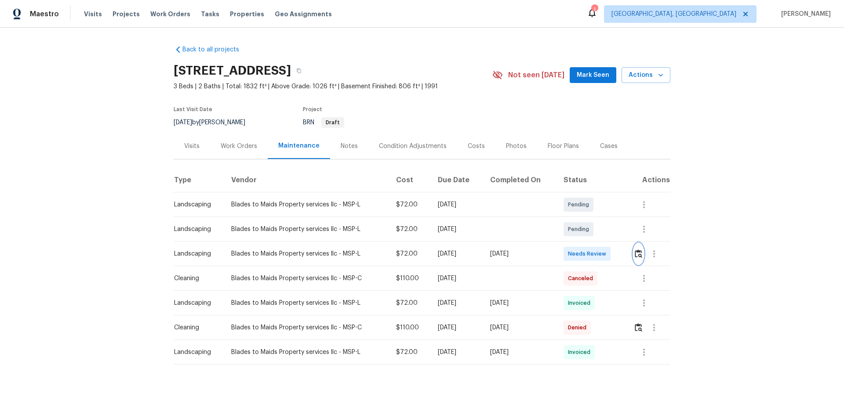
click at [600, 255] on img "button" at bounding box center [638, 254] width 7 height 8
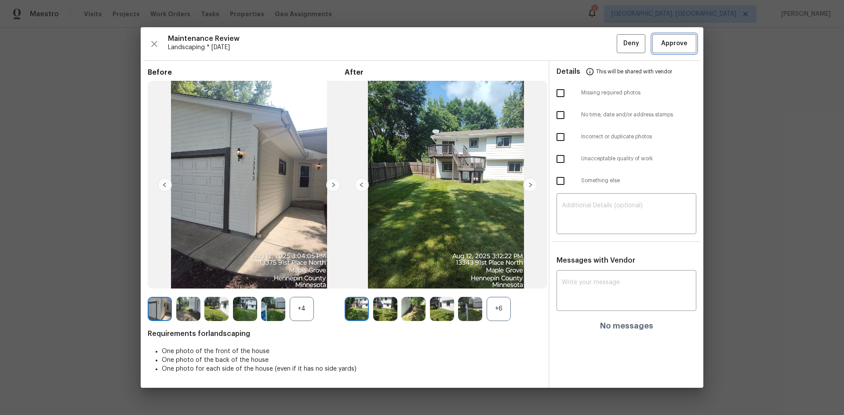
click at [600, 47] on span "Approve" at bounding box center [674, 43] width 26 height 11
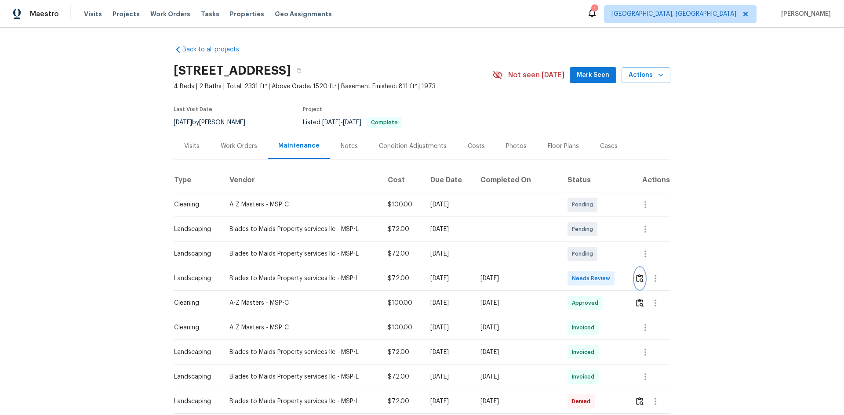
click at [600, 278] on img "button" at bounding box center [639, 278] width 7 height 8
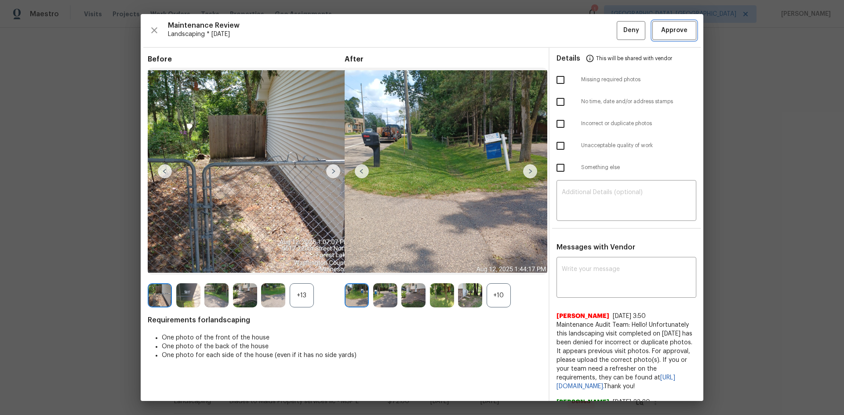
click at [600, 28] on span "Approve" at bounding box center [674, 30] width 26 height 11
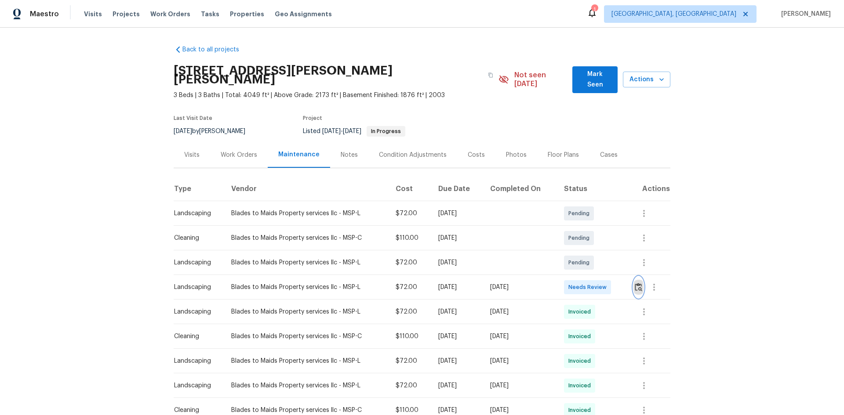
click at [600, 278] on img "button" at bounding box center [638, 287] width 7 height 8
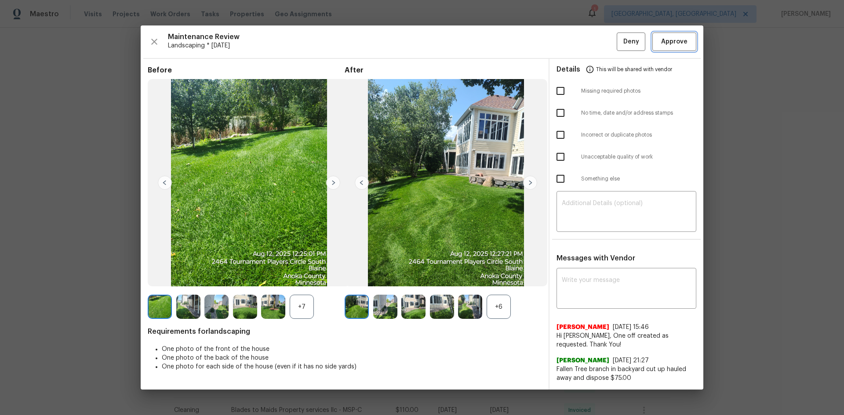
click at [600, 44] on span "Approve" at bounding box center [674, 41] width 26 height 11
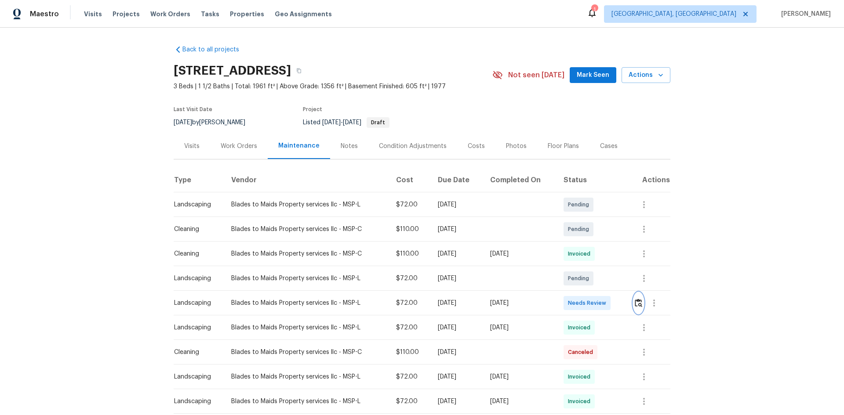
click at [600, 278] on img "button" at bounding box center [638, 303] width 7 height 8
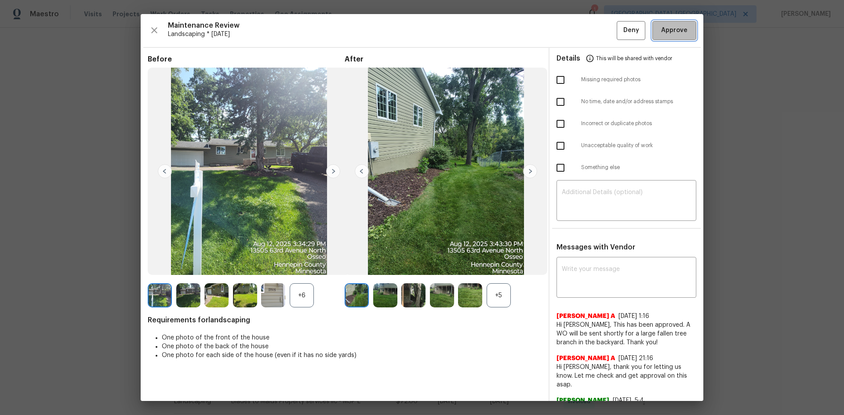
click at [600, 25] on span "Approve" at bounding box center [674, 30] width 26 height 11
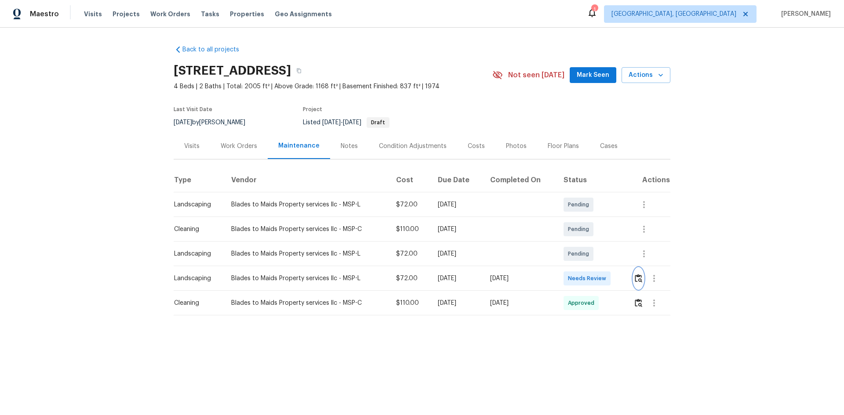
click at [600, 278] on img "button" at bounding box center [638, 278] width 7 height 8
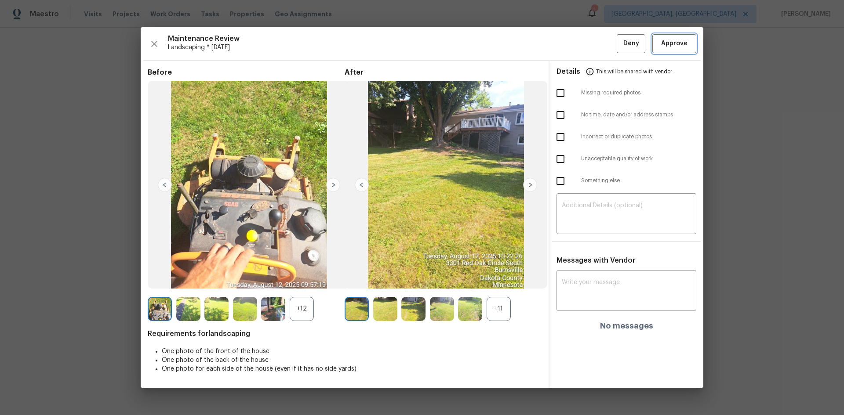
click at [600, 42] on span "Approve" at bounding box center [674, 43] width 26 height 11
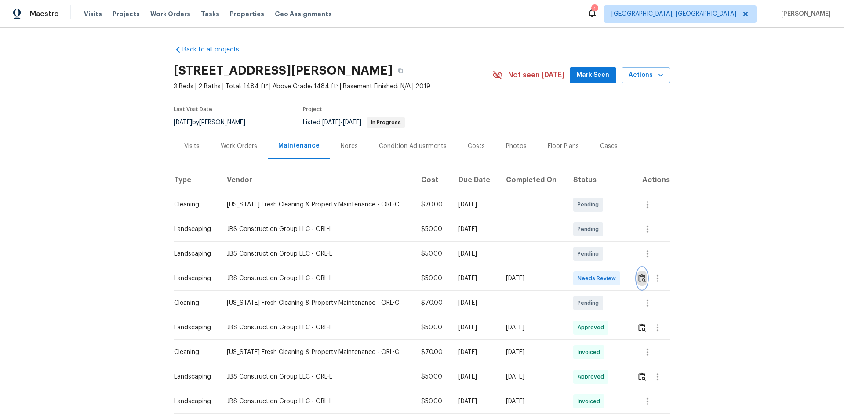
click at [600, 278] on img "button" at bounding box center [641, 278] width 7 height 8
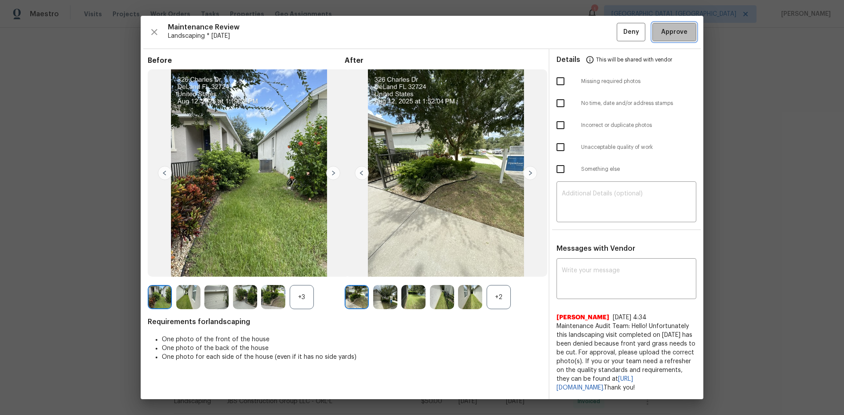
click at [600, 31] on span "Approve" at bounding box center [674, 32] width 30 height 11
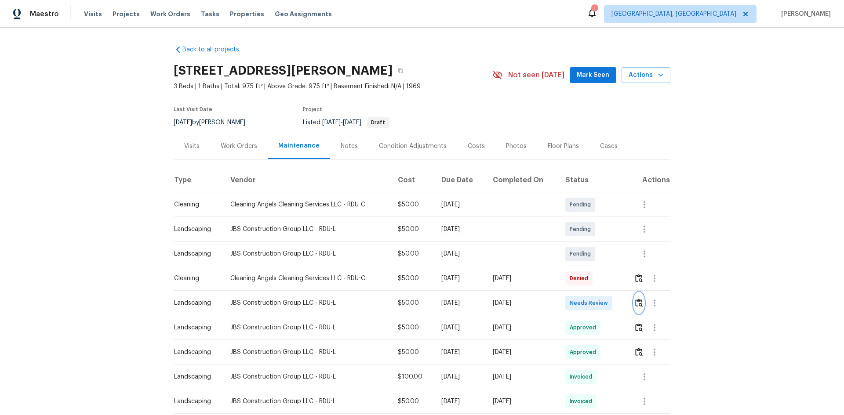
click at [600, 278] on img "button" at bounding box center [638, 303] width 7 height 8
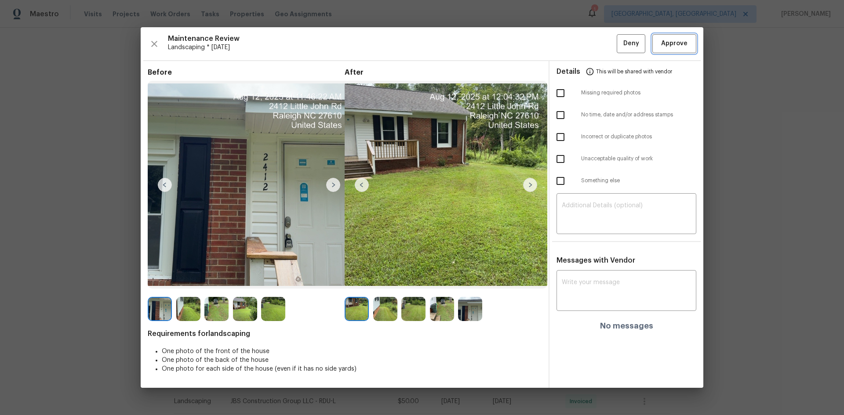
click at [600, 41] on span "Approve" at bounding box center [674, 43] width 26 height 11
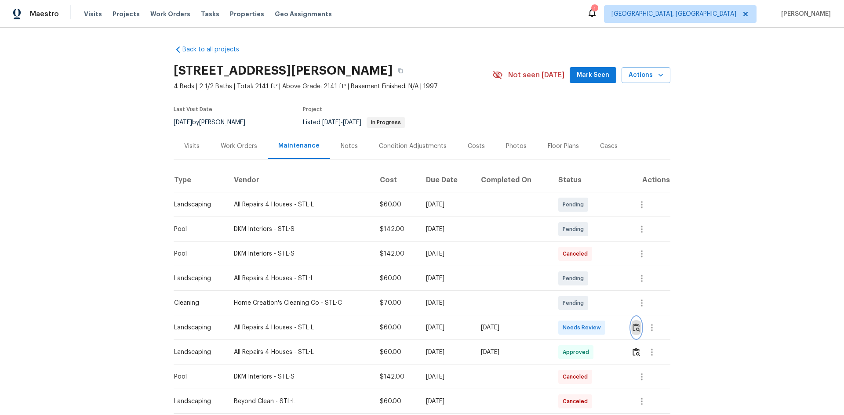
click at [600, 278] on img "button" at bounding box center [635, 327] width 7 height 8
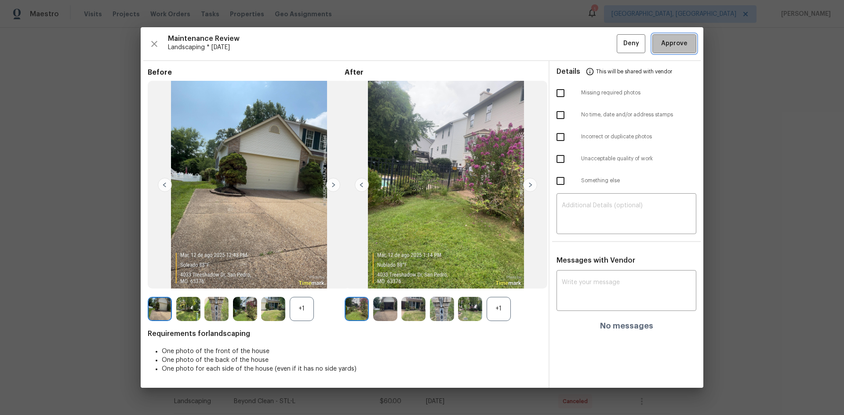
click at [600, 43] on span "Approve" at bounding box center [674, 43] width 26 height 11
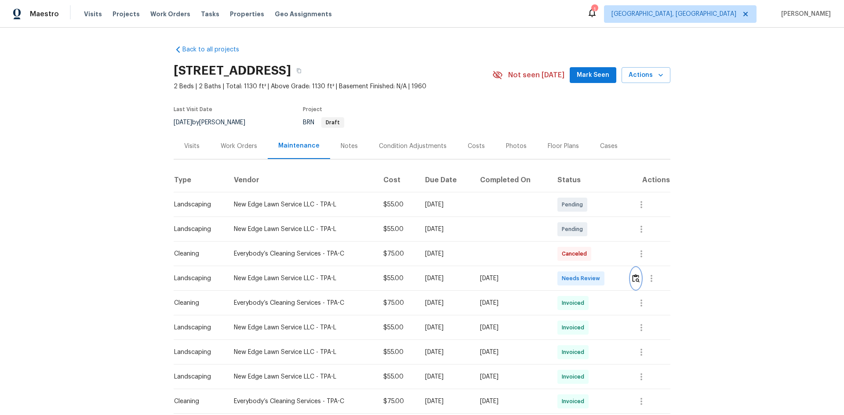
click at [600, 276] on img "button" at bounding box center [635, 278] width 7 height 8
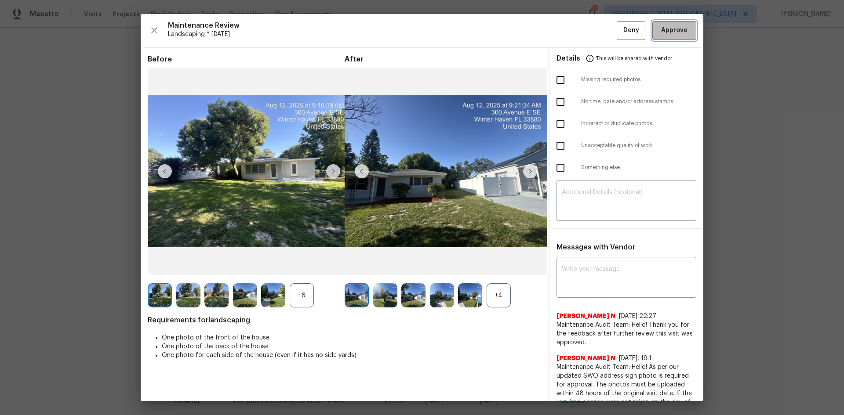
click at [600, 36] on button "Approve" at bounding box center [674, 30] width 44 height 19
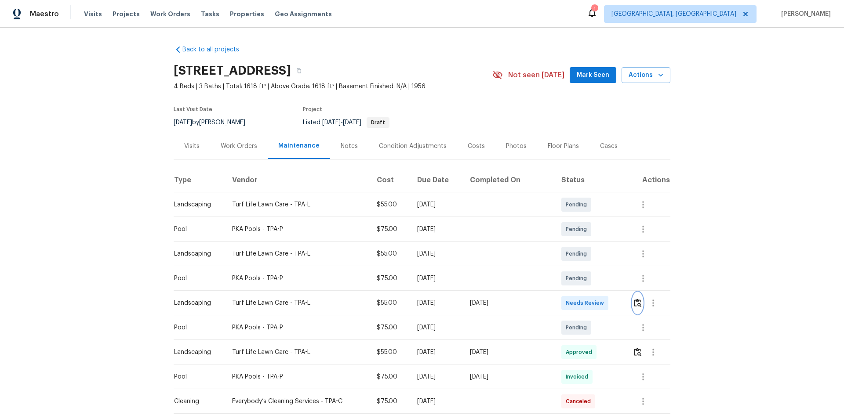
click at [600, 278] on button "button" at bounding box center [637, 303] width 10 height 21
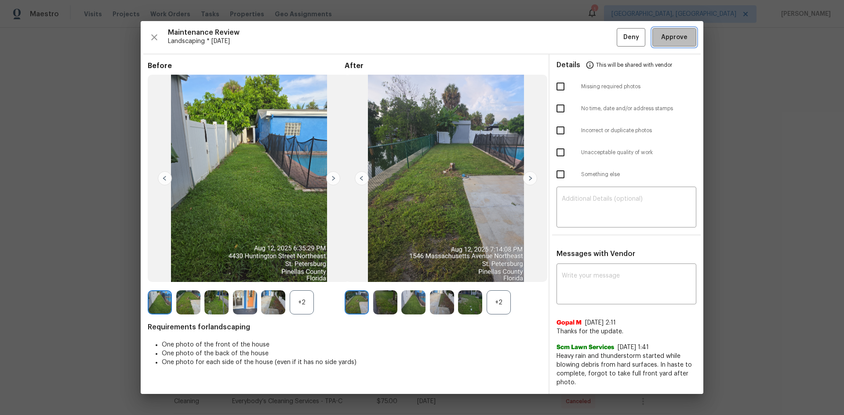
drag, startPoint x: 688, startPoint y: 35, endPoint x: 578, endPoint y: 69, distance: 115.6
click at [600, 36] on span "Approve" at bounding box center [674, 37] width 30 height 11
